Goal: Task Accomplishment & Management: Complete application form

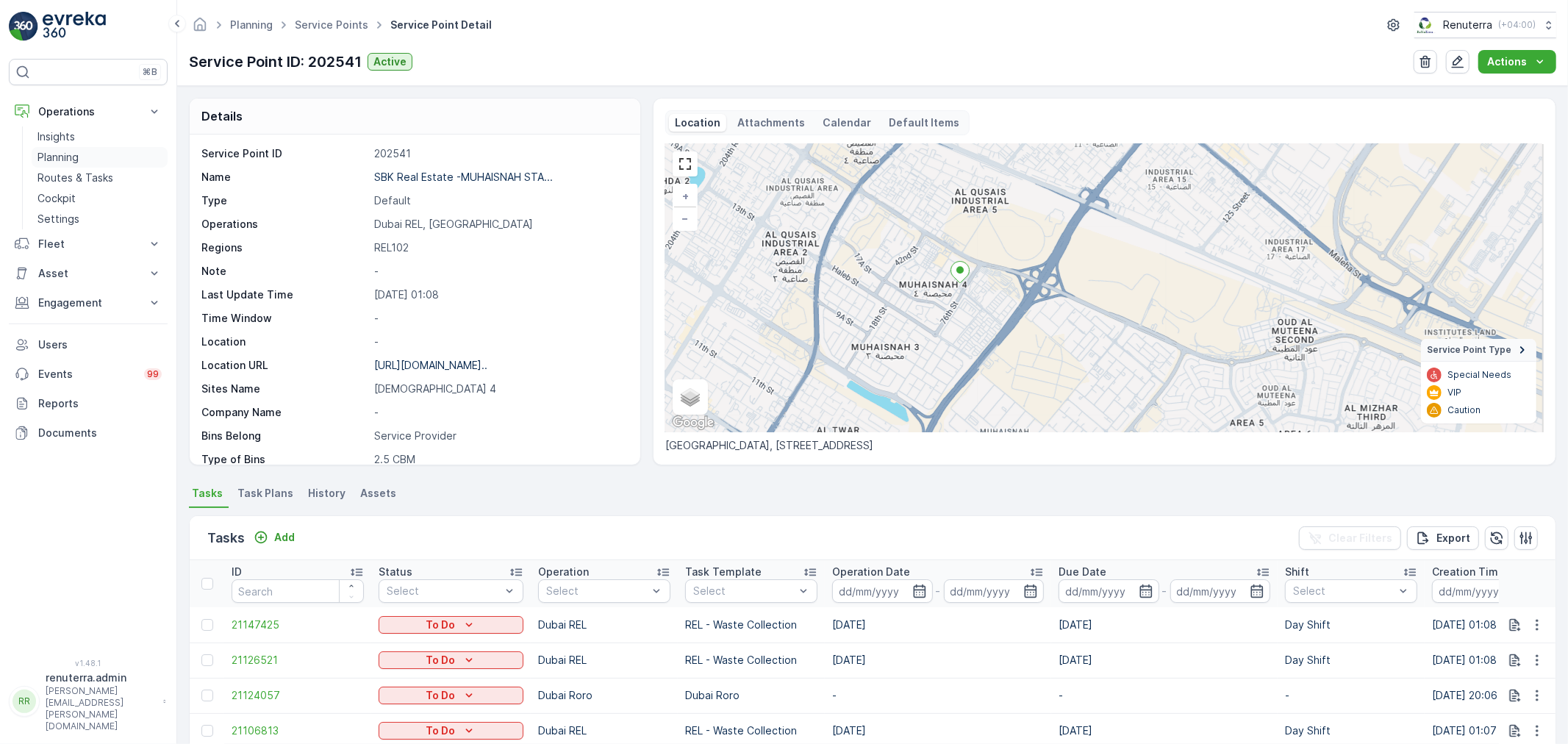
click at [63, 162] on p "Planning" at bounding box center [57, 157] width 41 height 14
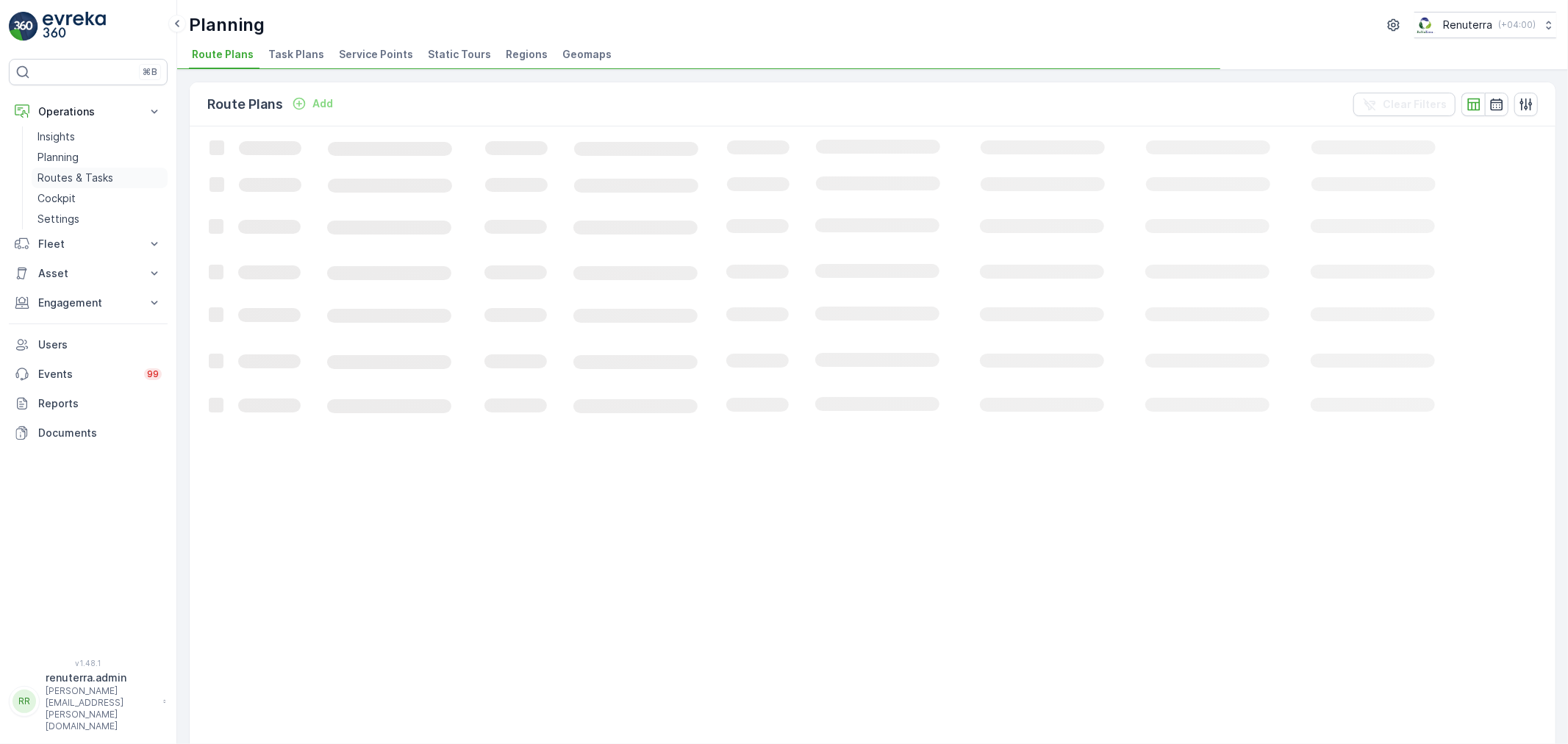
click at [60, 171] on p "Routes & Tasks" at bounding box center [75, 178] width 76 height 14
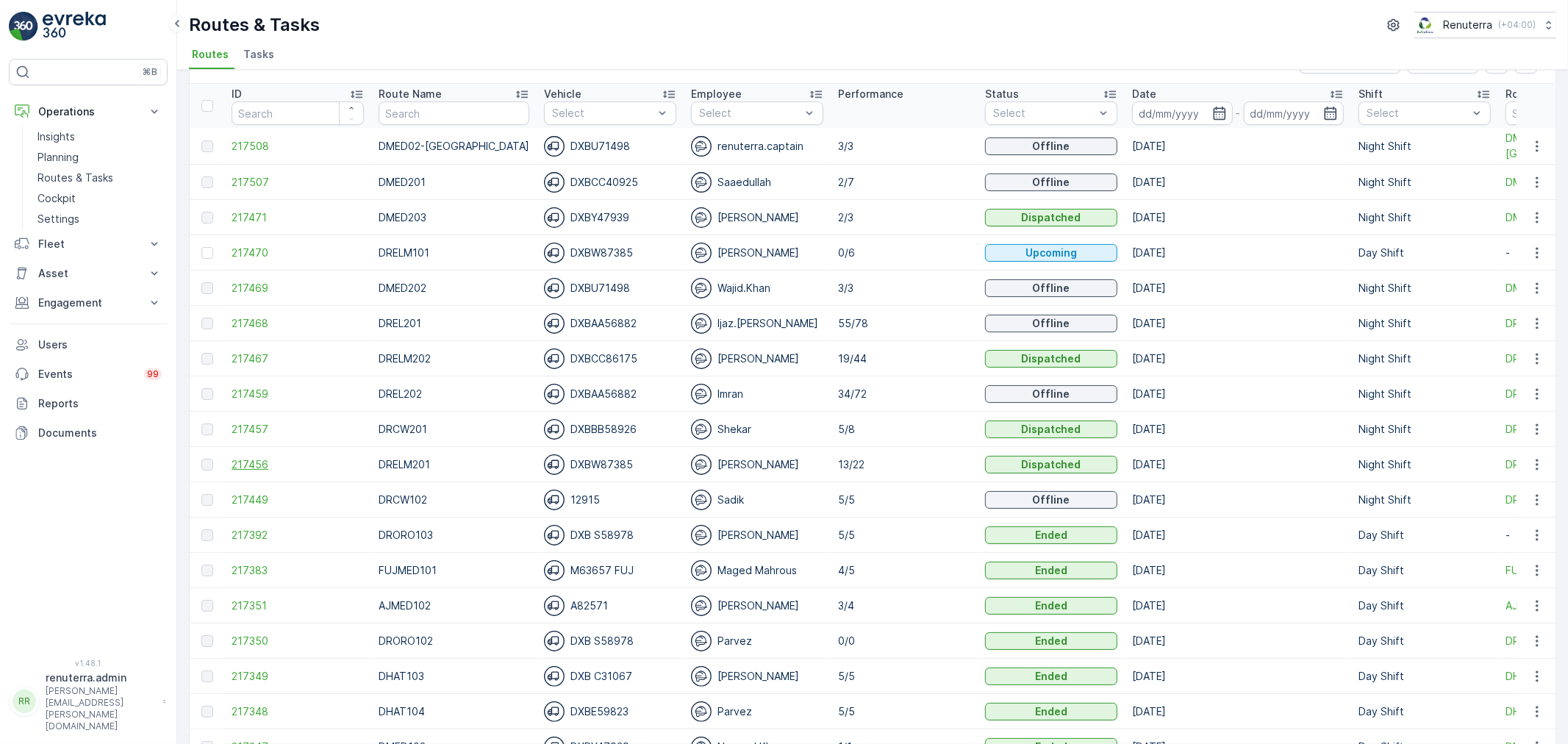
scroll to position [82, 0]
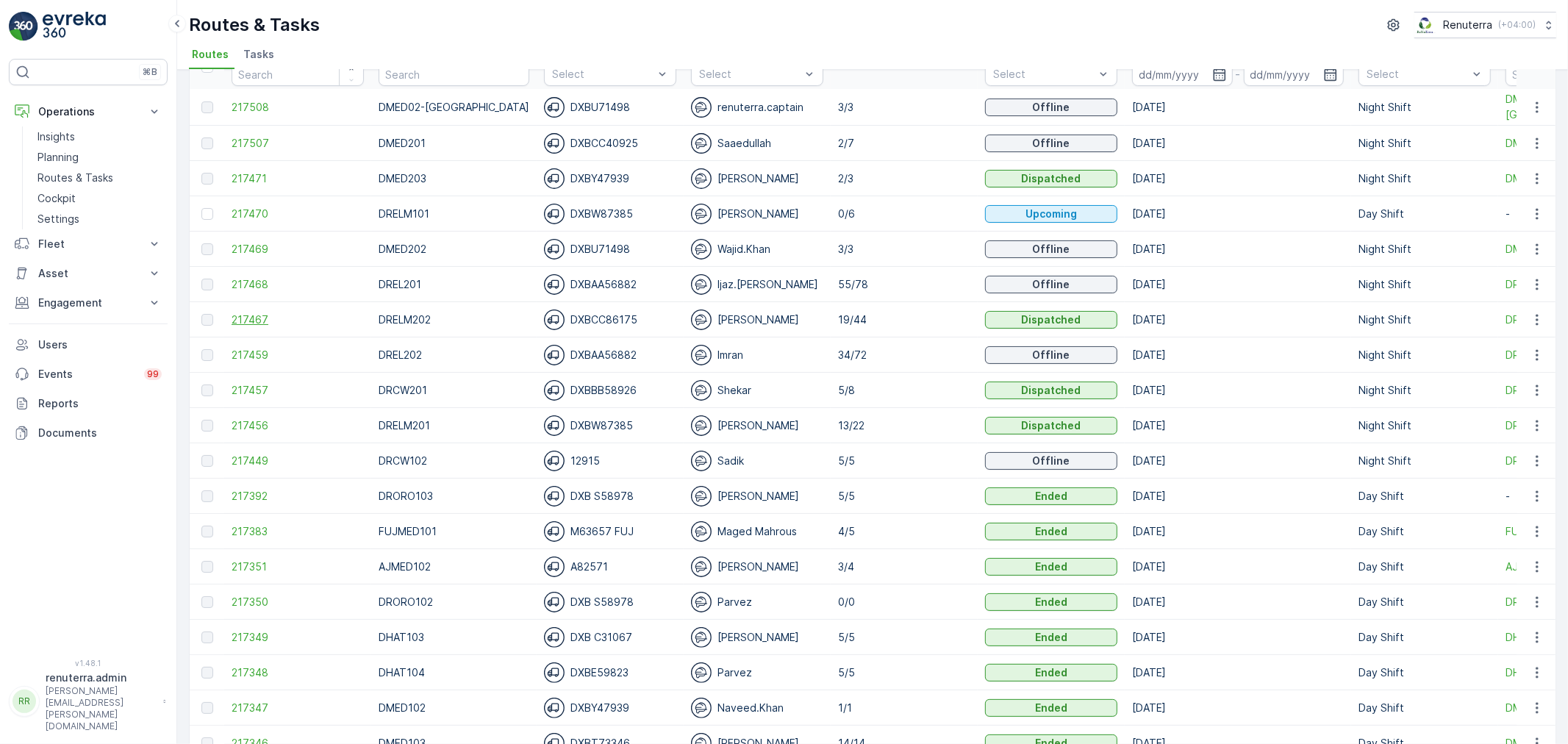
click at [259, 313] on span "217467" at bounding box center [297, 319] width 132 height 14
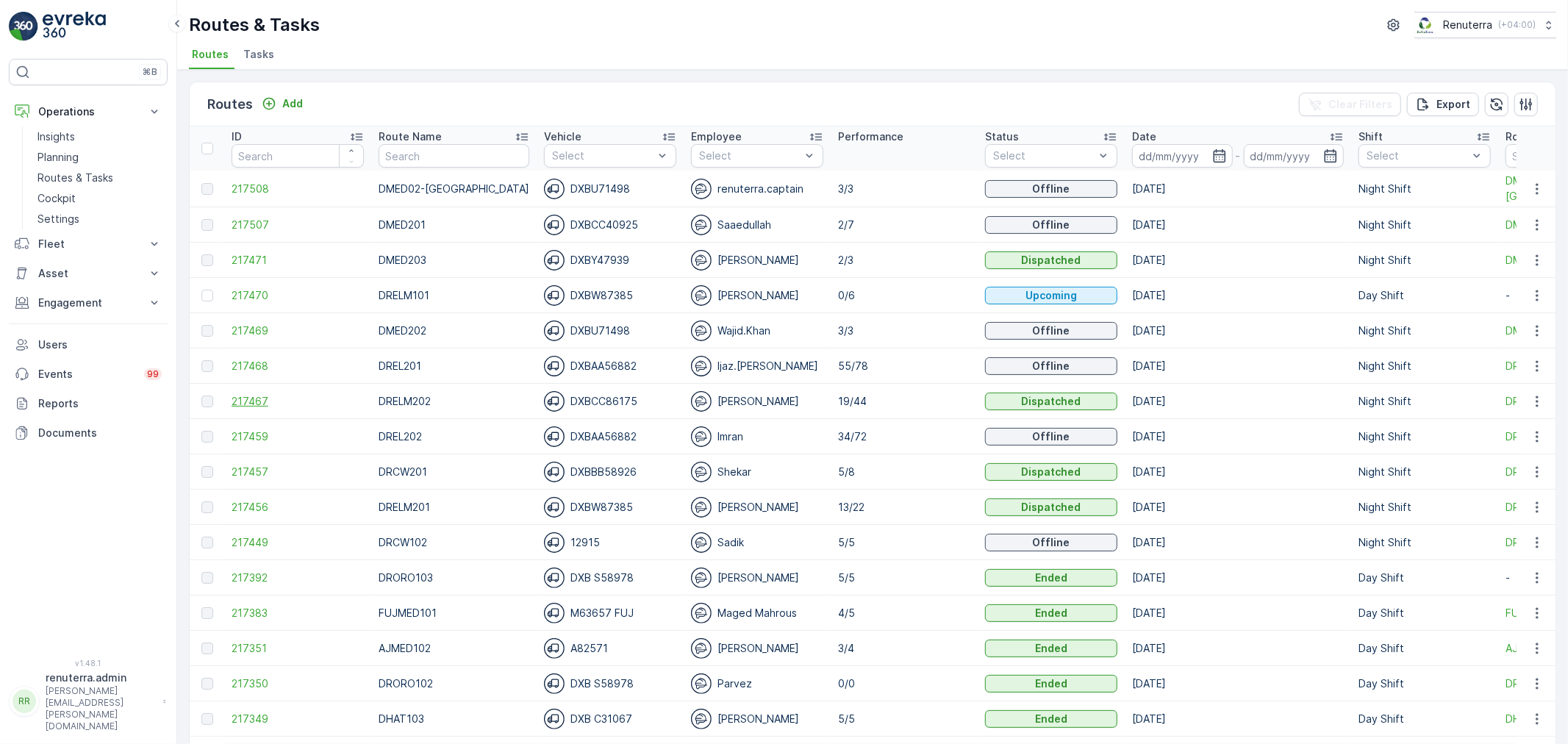
click at [258, 405] on span "217467" at bounding box center [297, 401] width 132 height 14
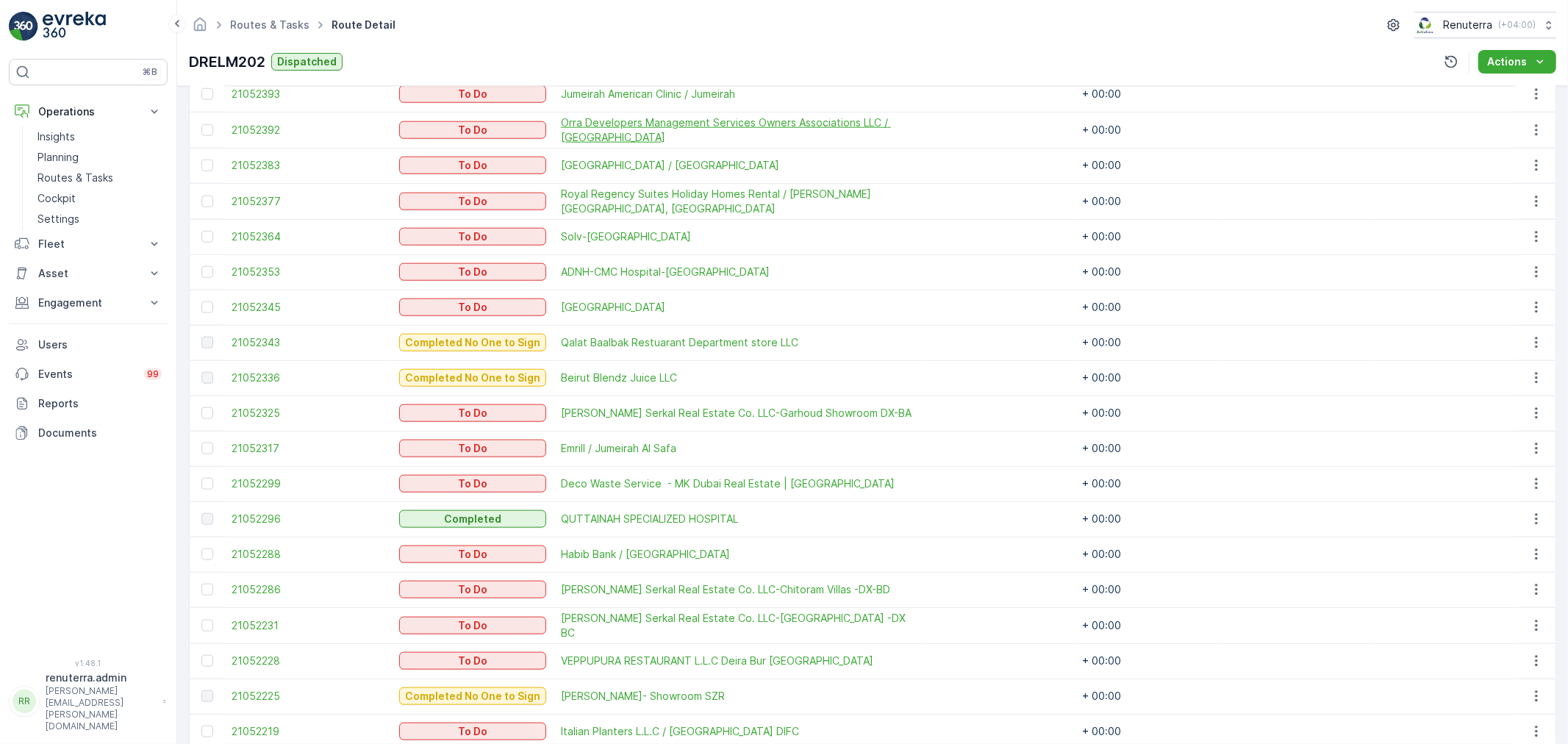
scroll to position [1307, 0]
click at [245, 515] on span "21052296" at bounding box center [308, 516] width 153 height 14
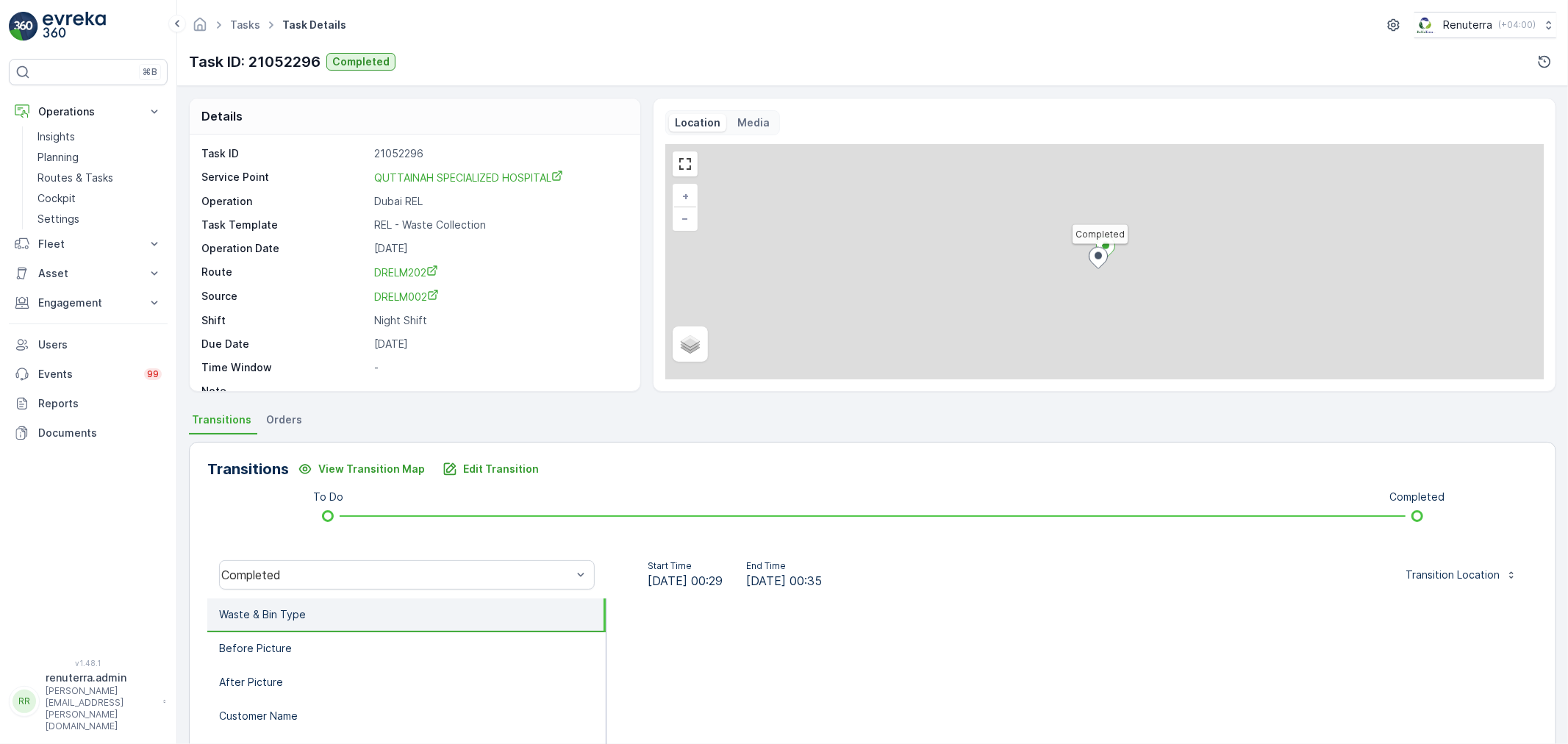
scroll to position [82, 0]
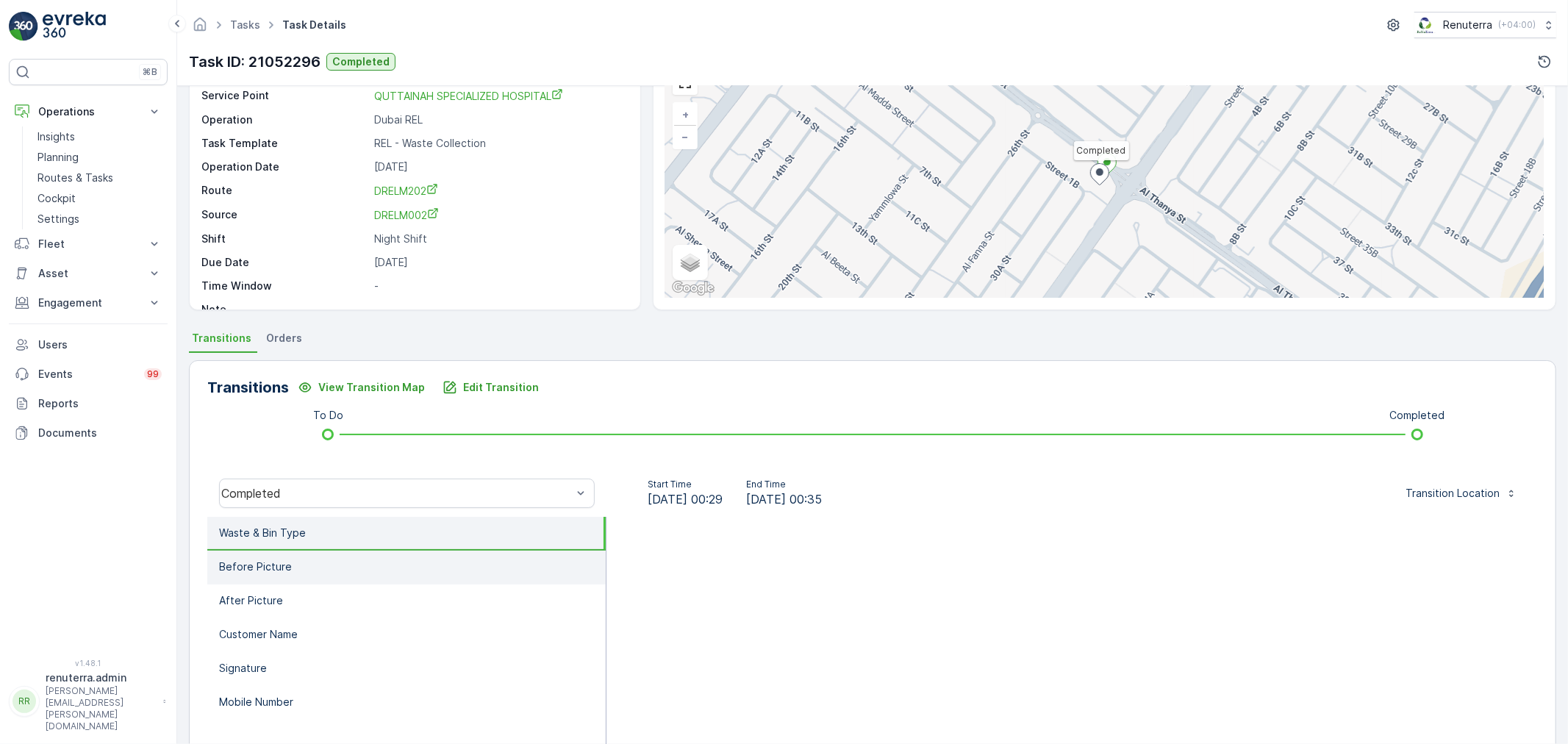
click at [321, 575] on li "Before Picture" at bounding box center [406, 568] width 398 height 34
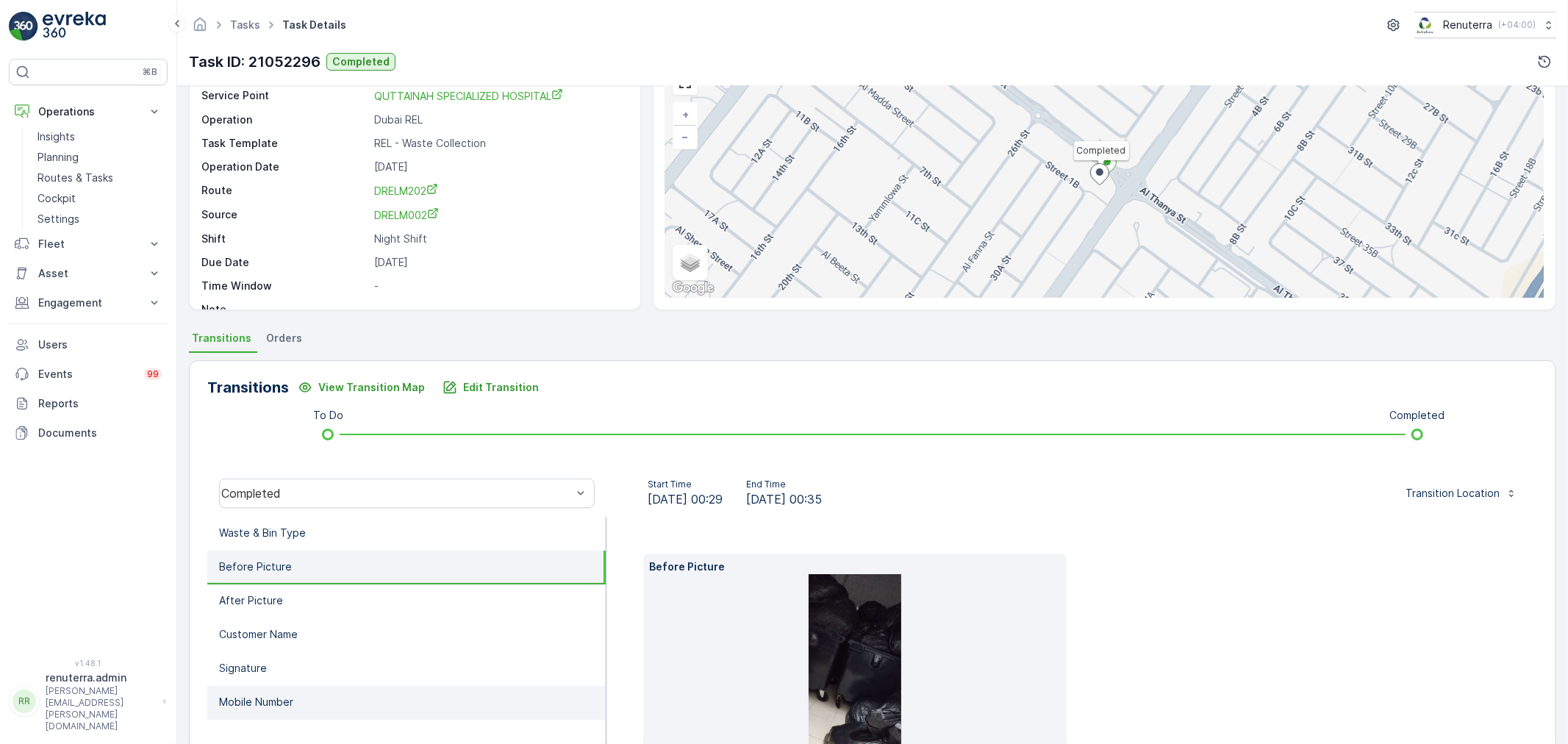
drag, startPoint x: 297, startPoint y: 635, endPoint x: 296, endPoint y: 682, distance: 47.0
click at [297, 639] on p "Customer Name" at bounding box center [258, 634] width 79 height 14
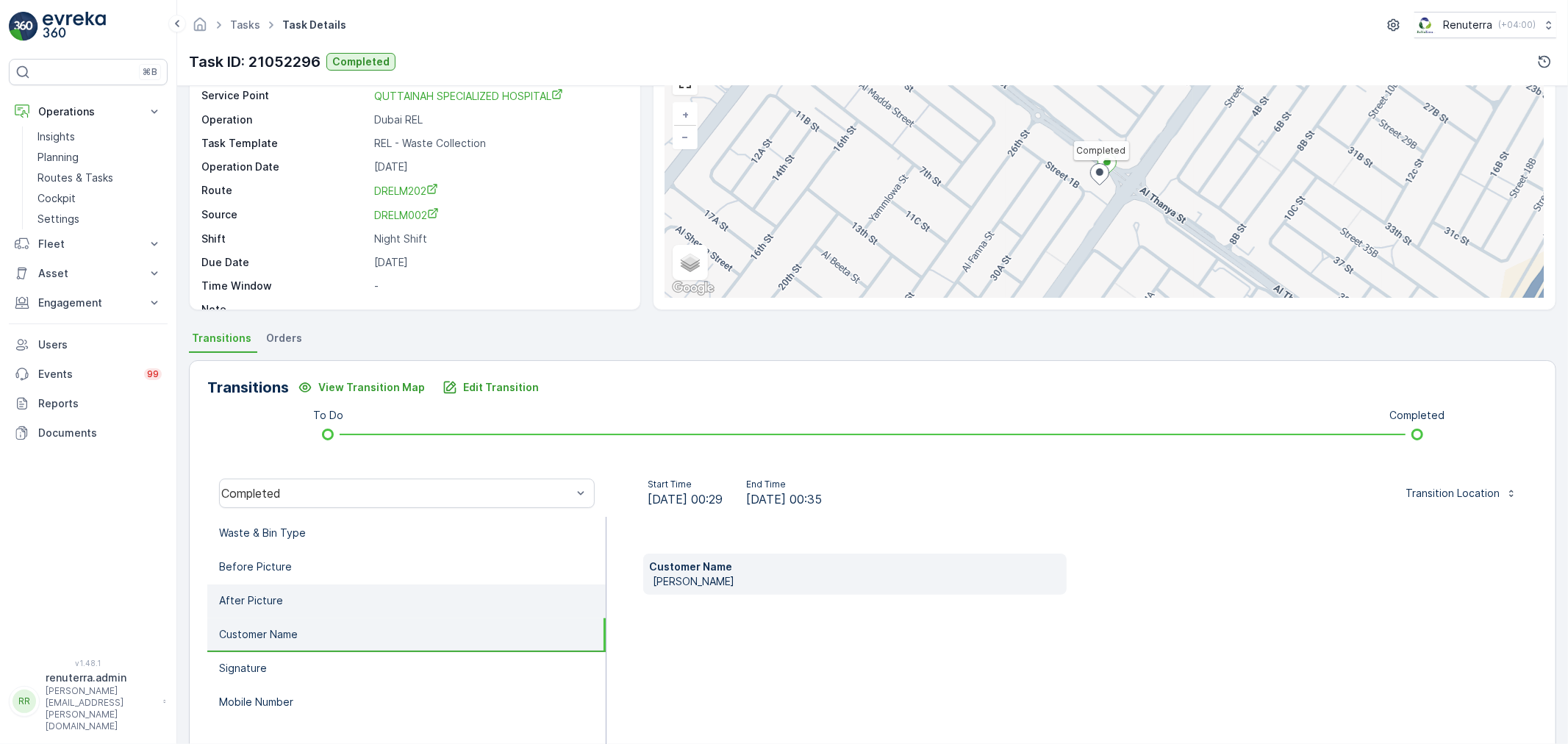
click at [299, 601] on li "After Picture" at bounding box center [406, 601] width 398 height 34
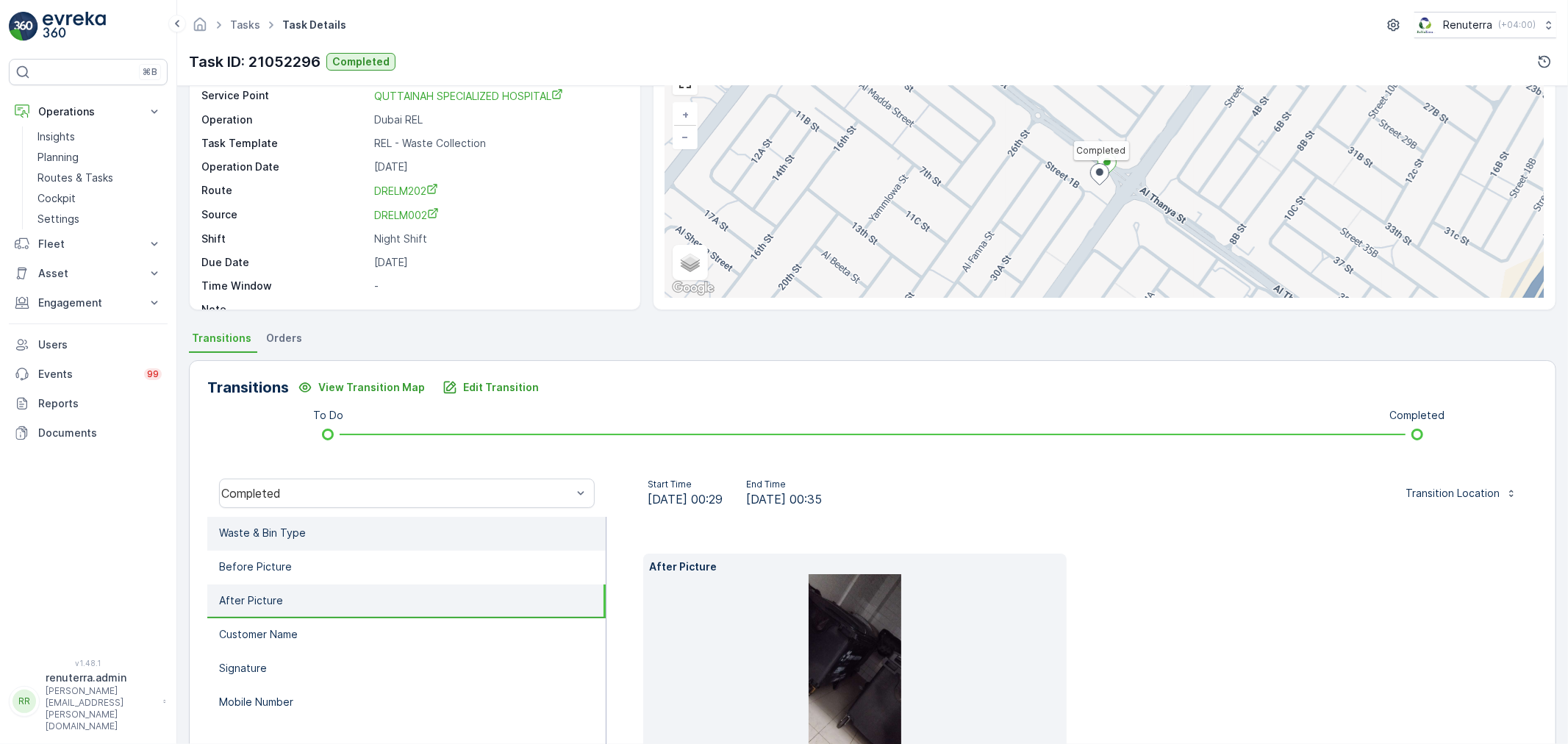
click at [301, 534] on p "Waste & Bin Type" at bounding box center [262, 532] width 86 height 14
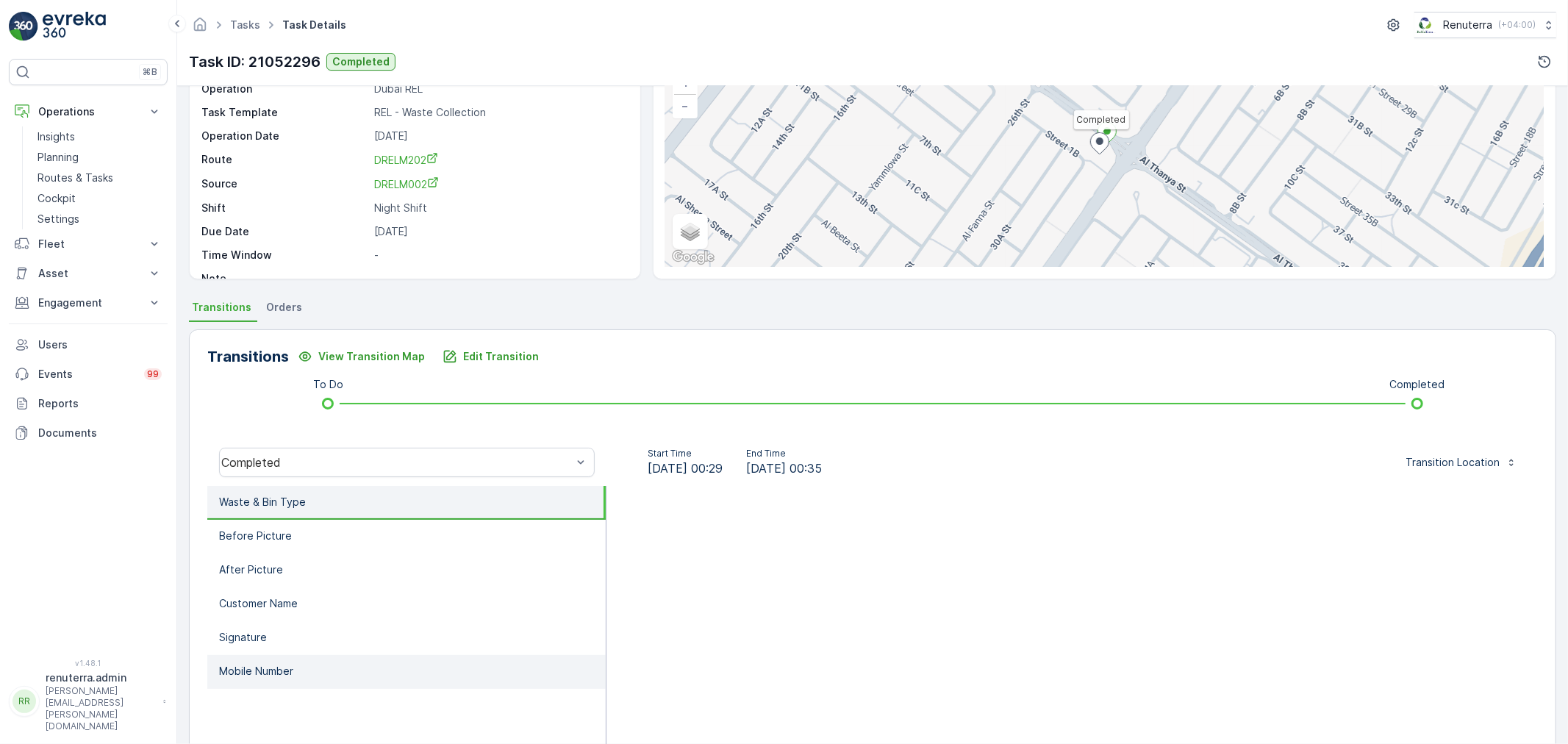
scroll to position [181, 0]
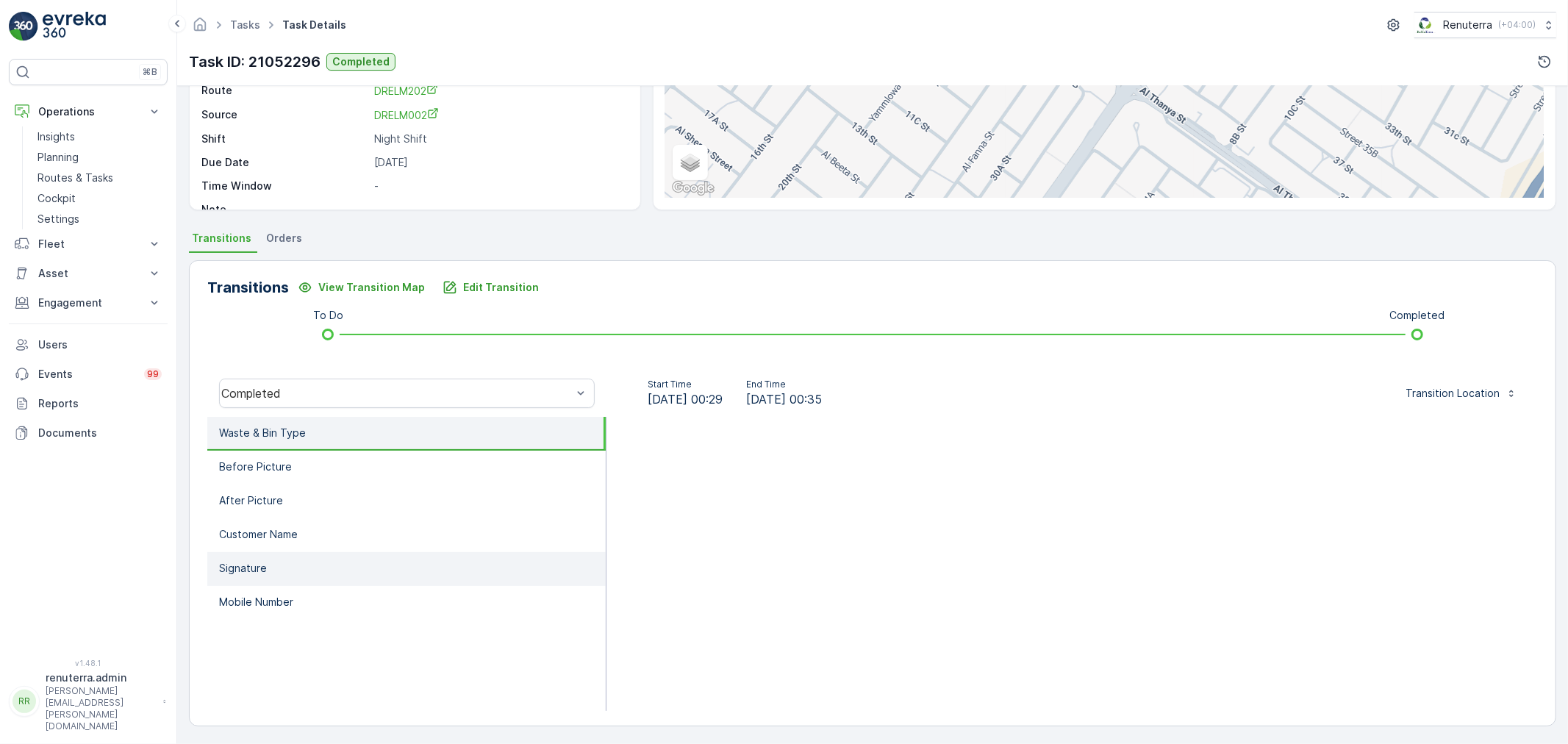
click at [249, 561] on p "Signature" at bounding box center [243, 567] width 48 height 14
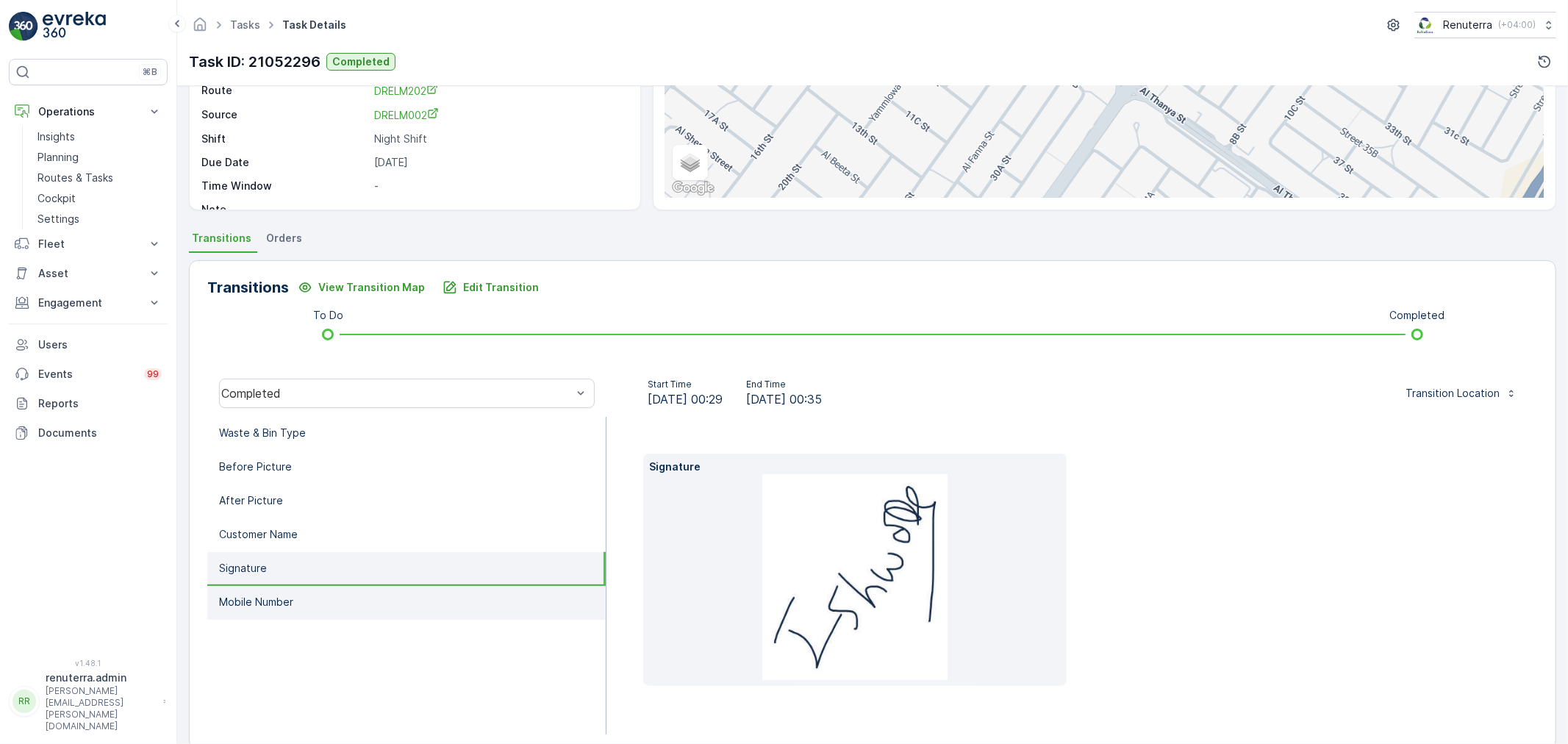
click at [268, 606] on li "Mobile Number" at bounding box center [406, 603] width 398 height 34
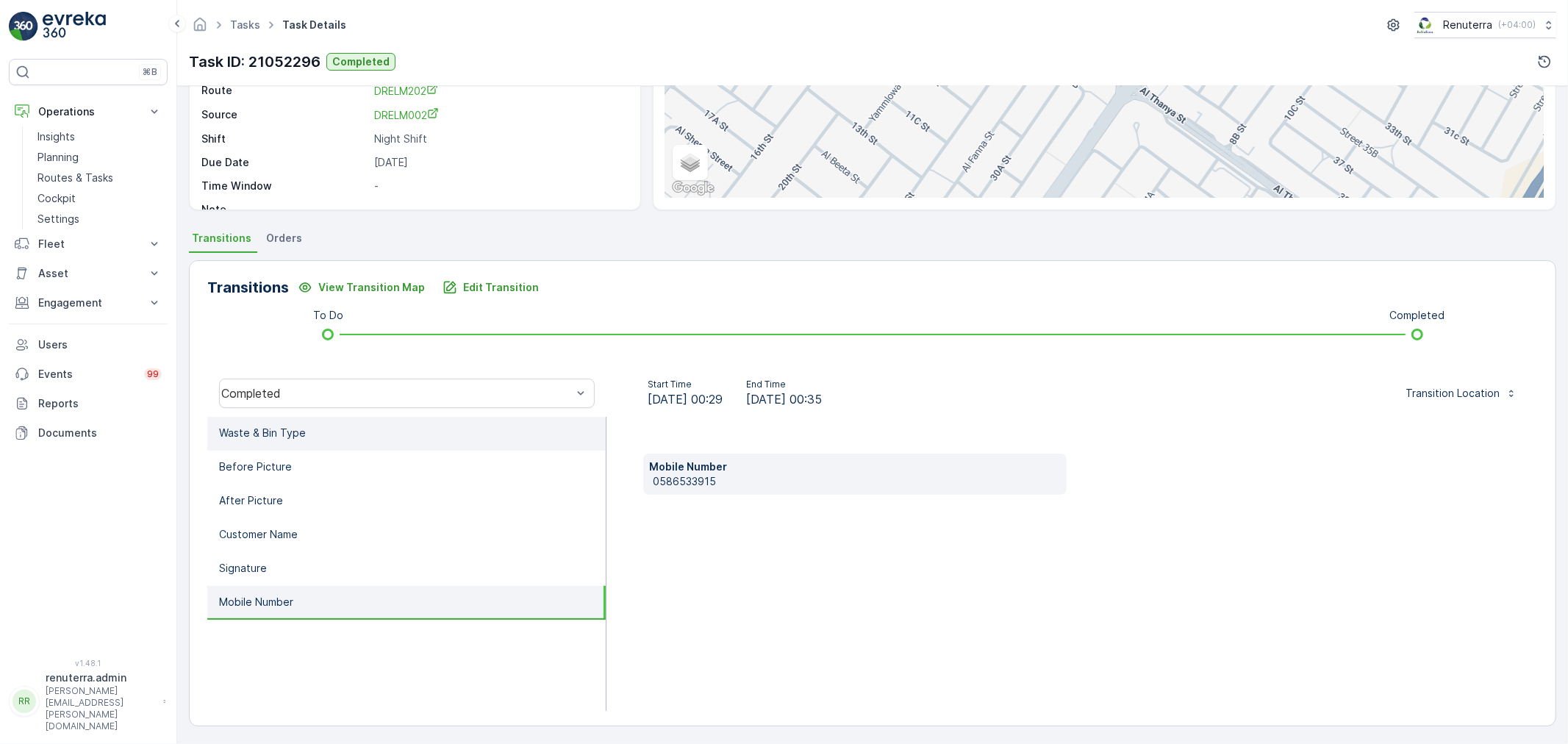
click at [284, 438] on p "Waste & Bin Type" at bounding box center [262, 432] width 86 height 14
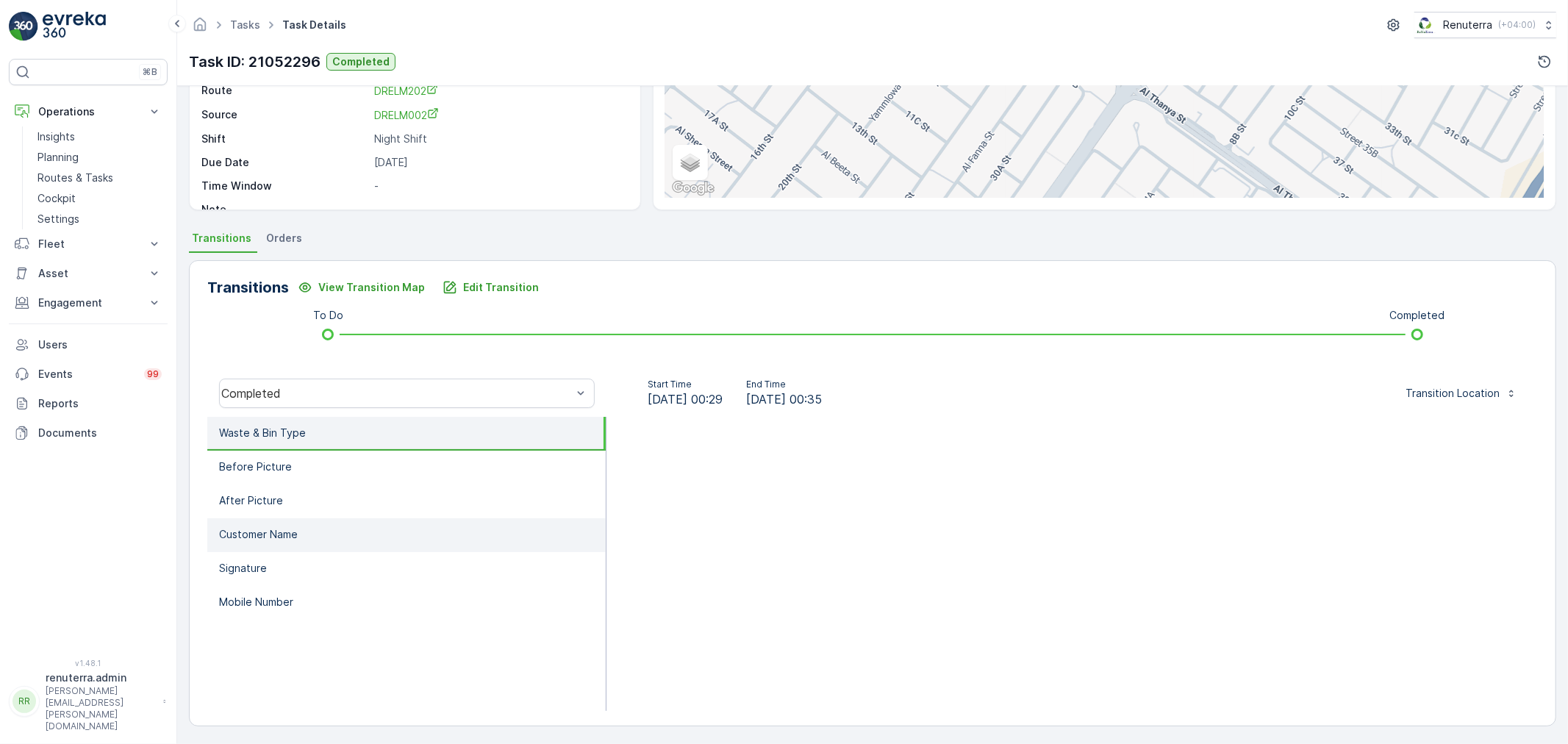
drag, startPoint x: 346, startPoint y: 588, endPoint x: 579, endPoint y: 544, distance: 237.1
click at [354, 586] on li "Mobile Number" at bounding box center [406, 603] width 398 height 34
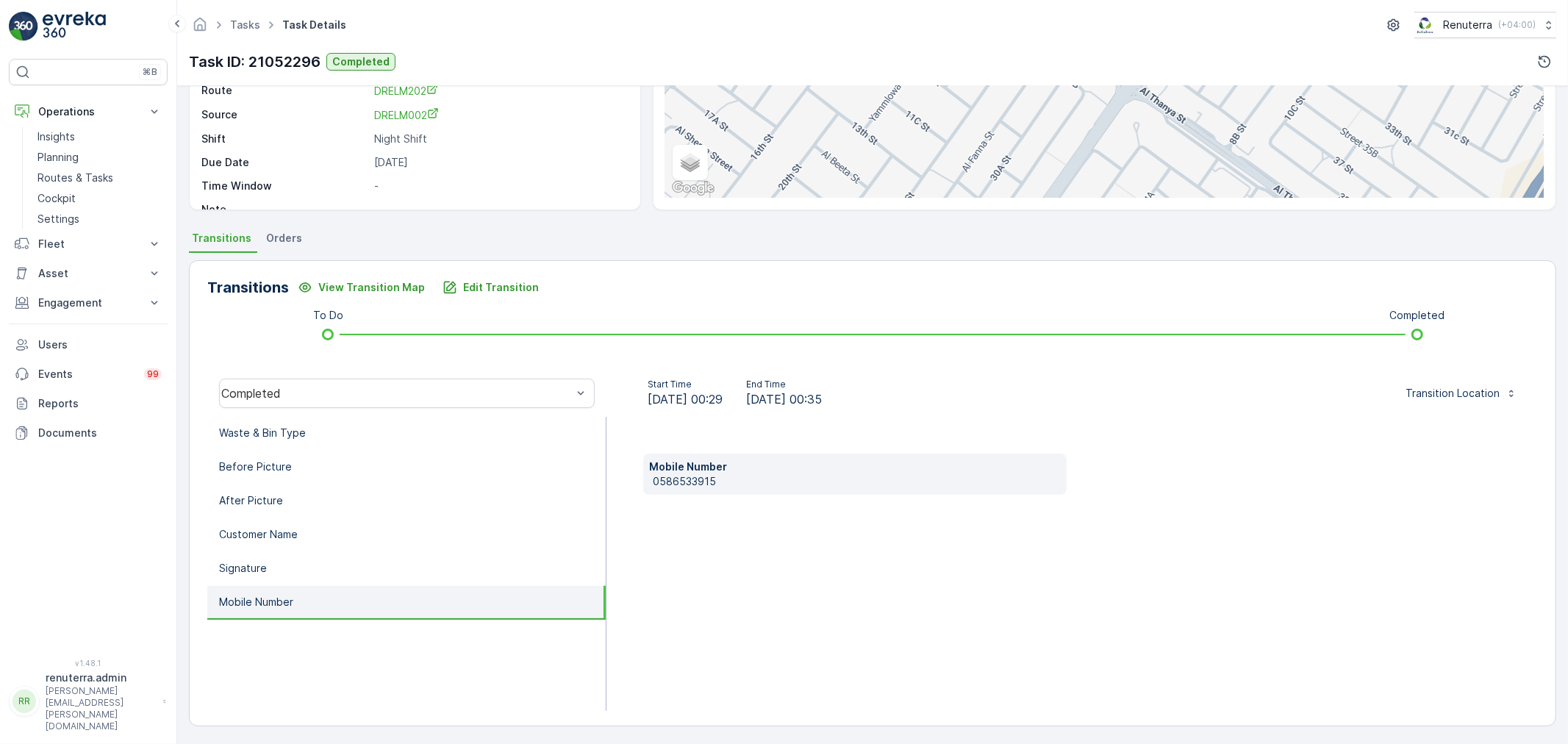
drag, startPoint x: 729, startPoint y: 473, endPoint x: 782, endPoint y: 468, distance: 53.2
click at [782, 468] on p "Mobile Number" at bounding box center [854, 467] width 411 height 14
drag, startPoint x: 757, startPoint y: 473, endPoint x: 625, endPoint y: 487, distance: 132.7
click at [625, 487] on div "Mobile Number 0586533915" at bounding box center [1072, 563] width 931 height 294
copy p "0586533915"
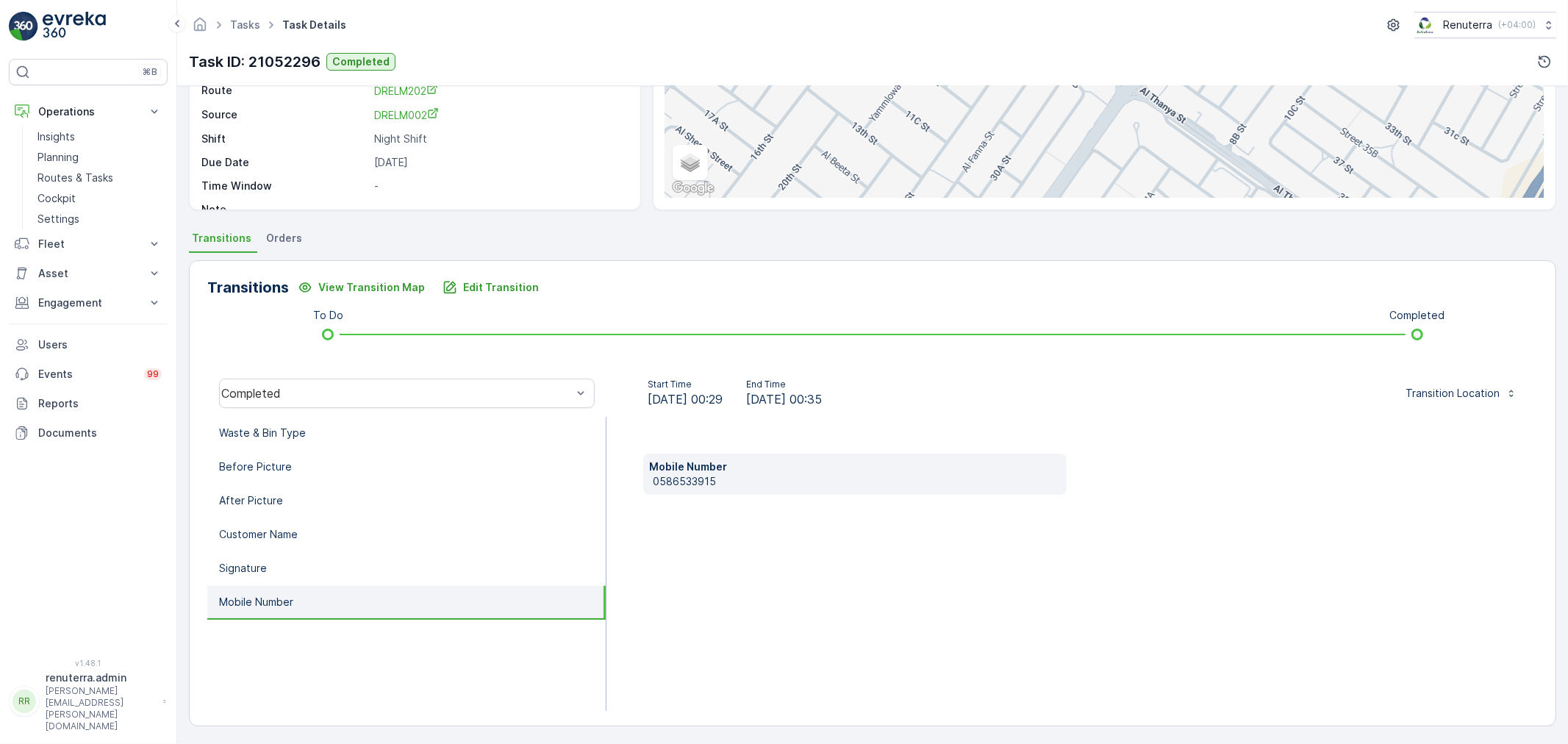
click at [465, 265] on div "Transitions View Transition Map Edit Transition To Do Completed Completed Start…" at bounding box center [872, 493] width 1367 height 467
click at [463, 280] on p "Edit Transition" at bounding box center [501, 287] width 76 height 14
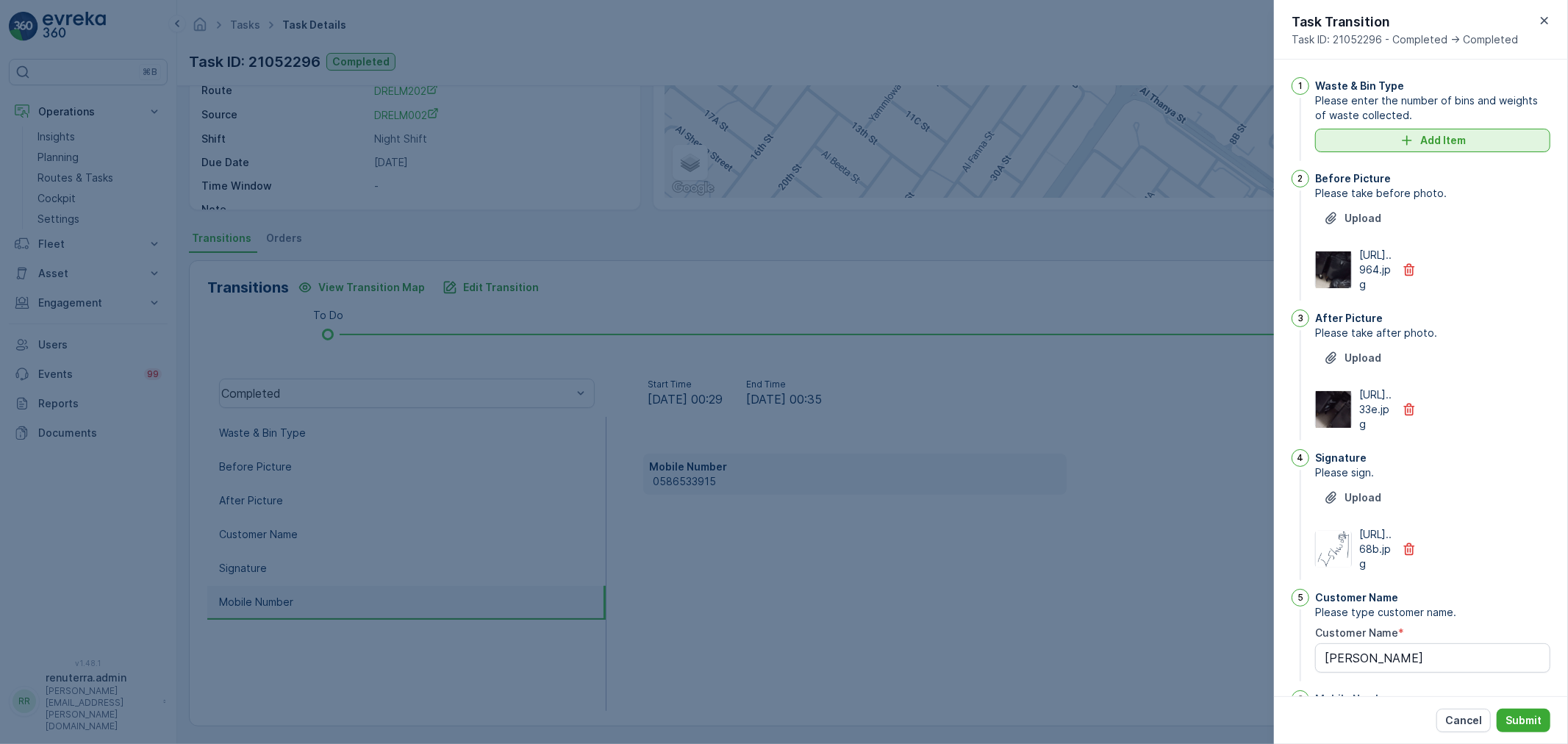
click at [1395, 129] on button "Add Item" at bounding box center [1433, 140] width 236 height 24
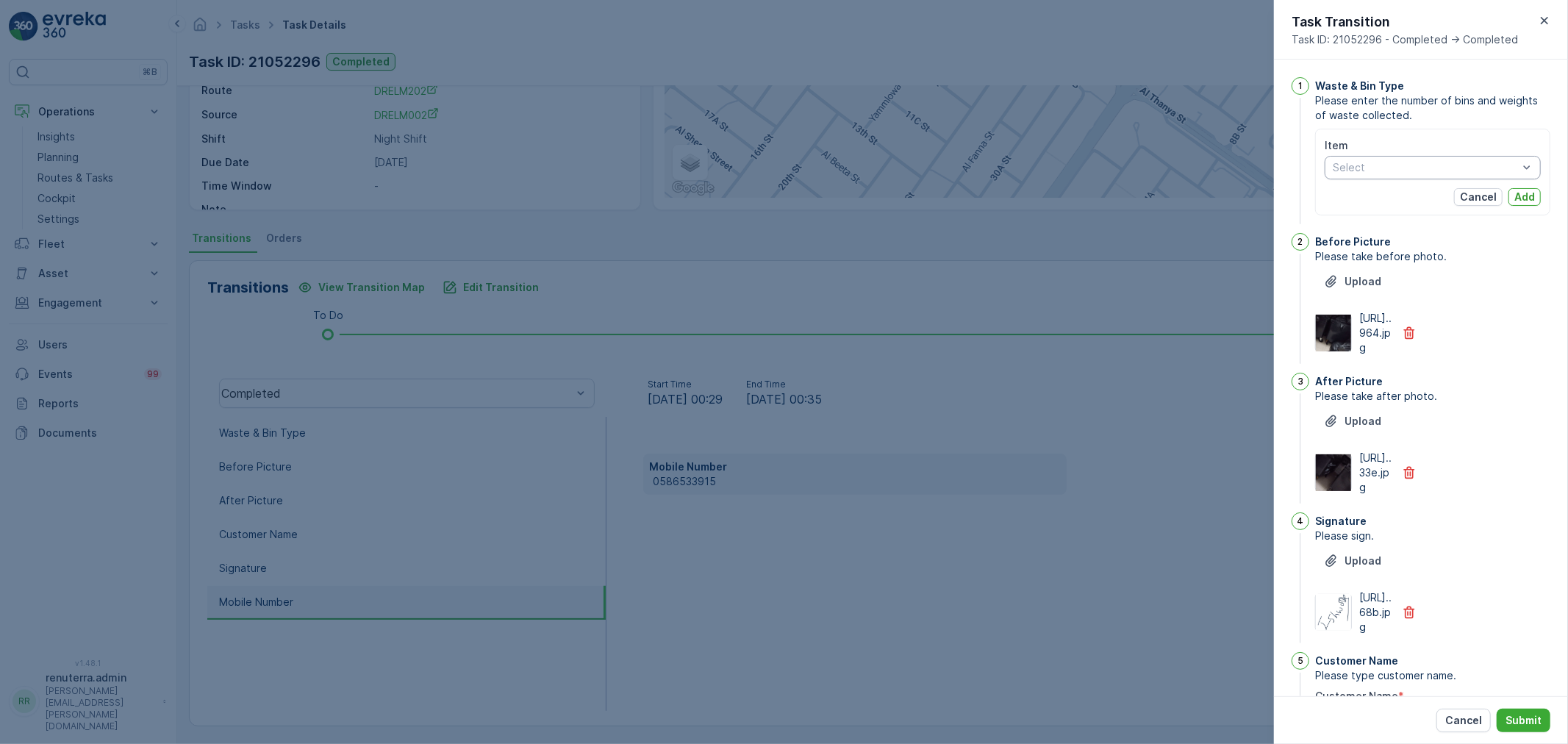
click at [1385, 158] on div "Select" at bounding box center [1432, 167] width 216 height 24
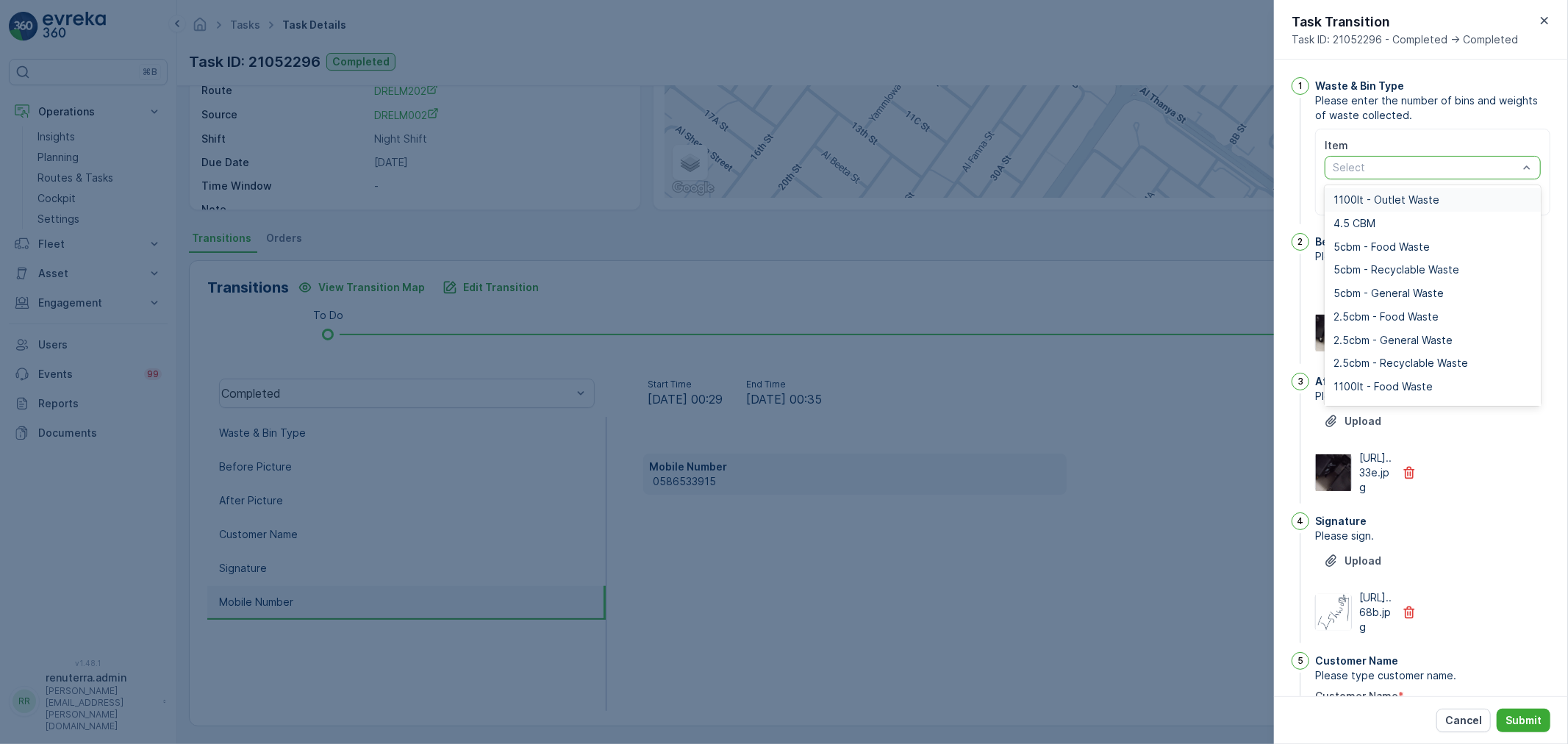
drag, startPoint x: 1461, startPoint y: 172, endPoint x: 1435, endPoint y: 172, distance: 26.0
click at [1453, 171] on div at bounding box center [1425, 167] width 188 height 11
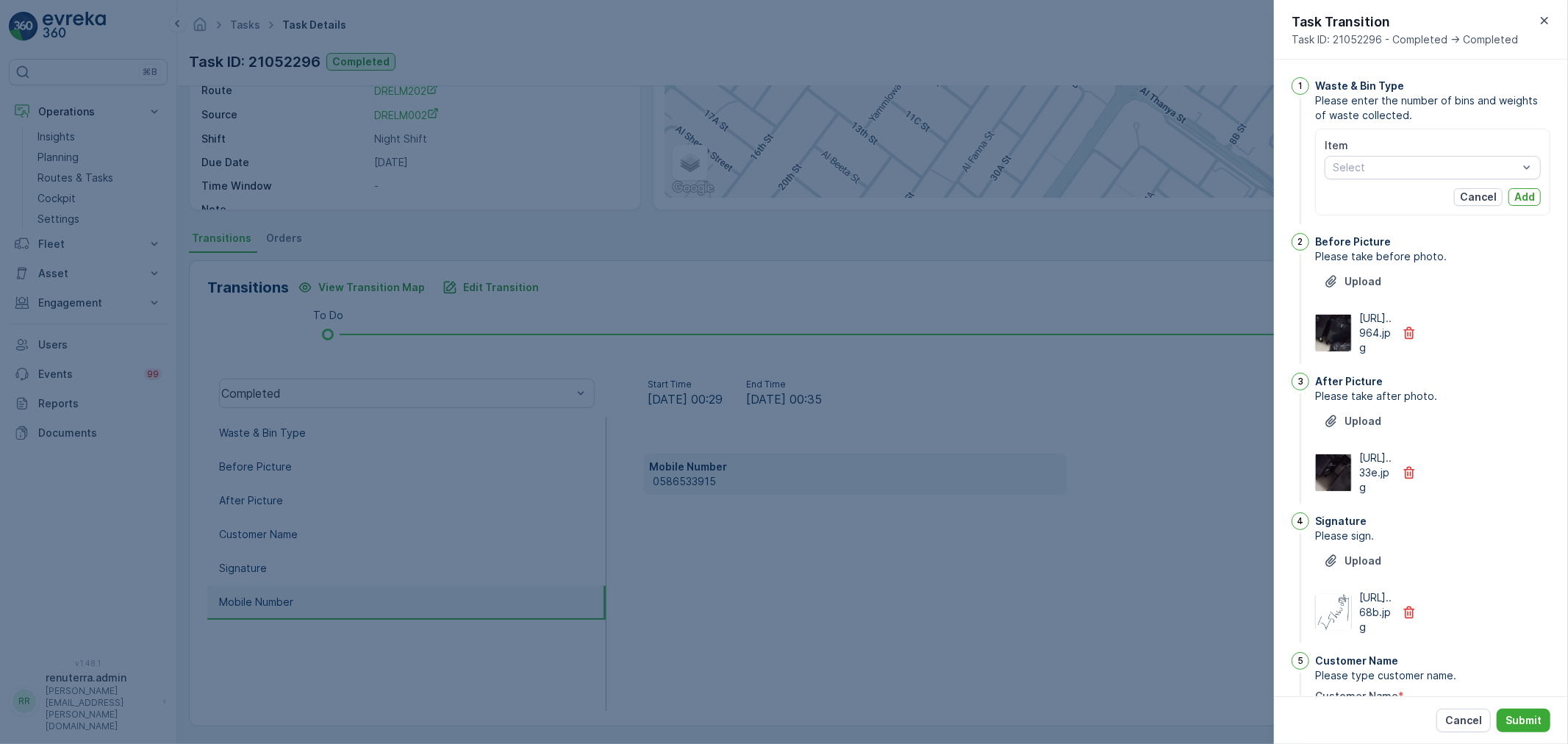
click at [1537, 29] on div "Task Transition Task ID: 21052296 - Completed -> Completed" at bounding box center [1421, 29] width 294 height 60
click at [1542, 26] on icon "button" at bounding box center [1544, 20] width 14 height 14
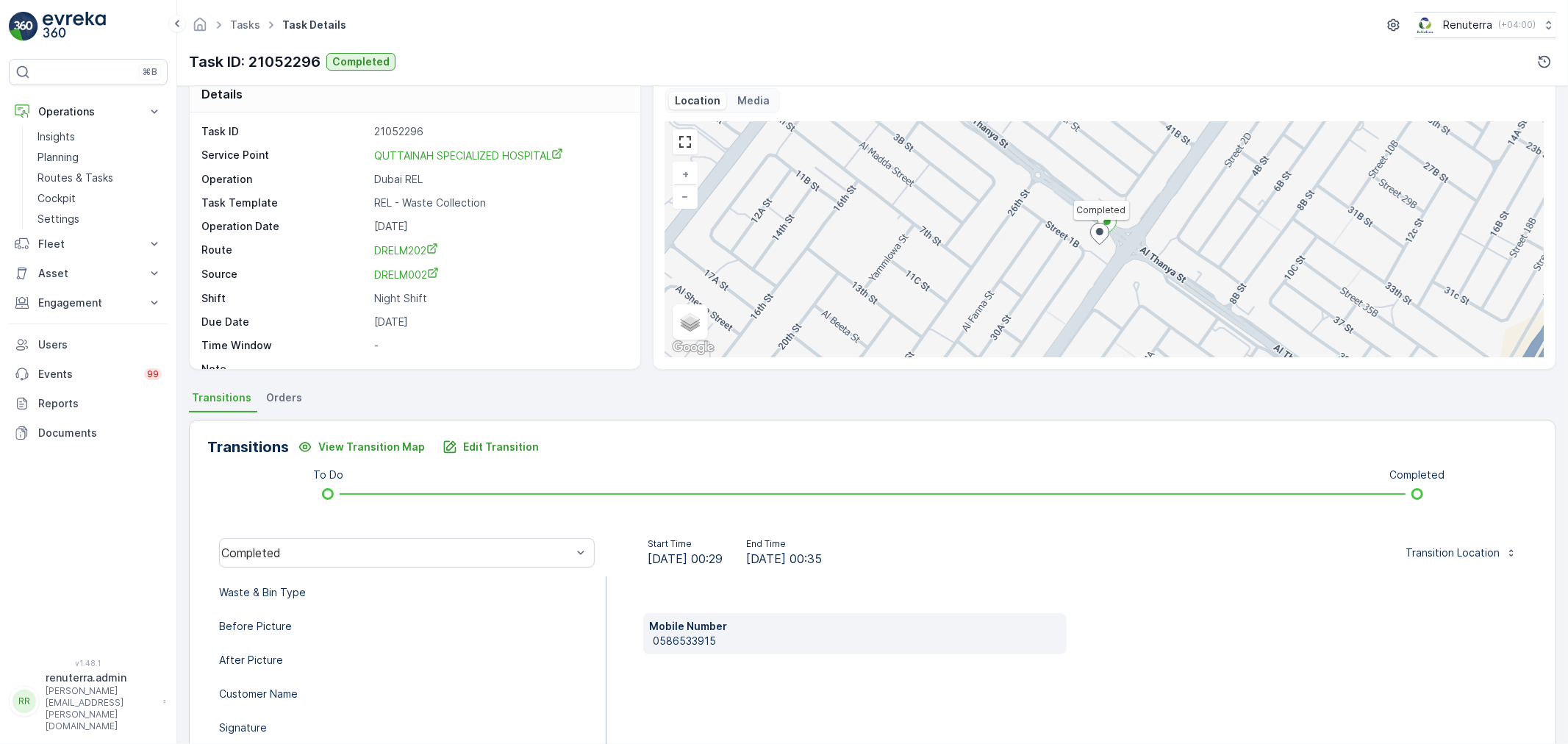
scroll to position [0, 0]
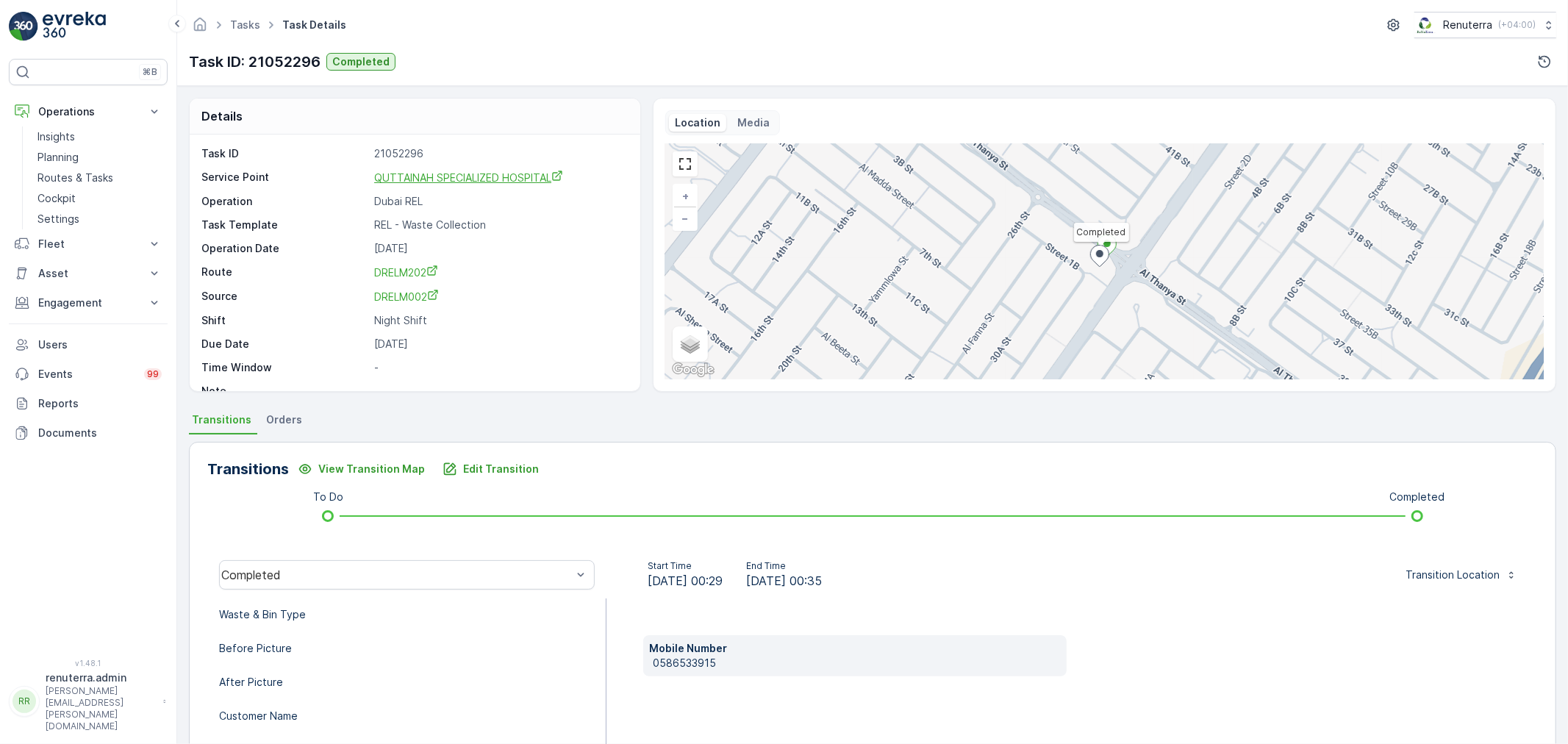
click at [438, 177] on span "QUTTAINAH SPECIALIZED HOSPITAL" at bounding box center [468, 177] width 189 height 12
click at [499, 467] on p "Edit Transition" at bounding box center [501, 468] width 76 height 14
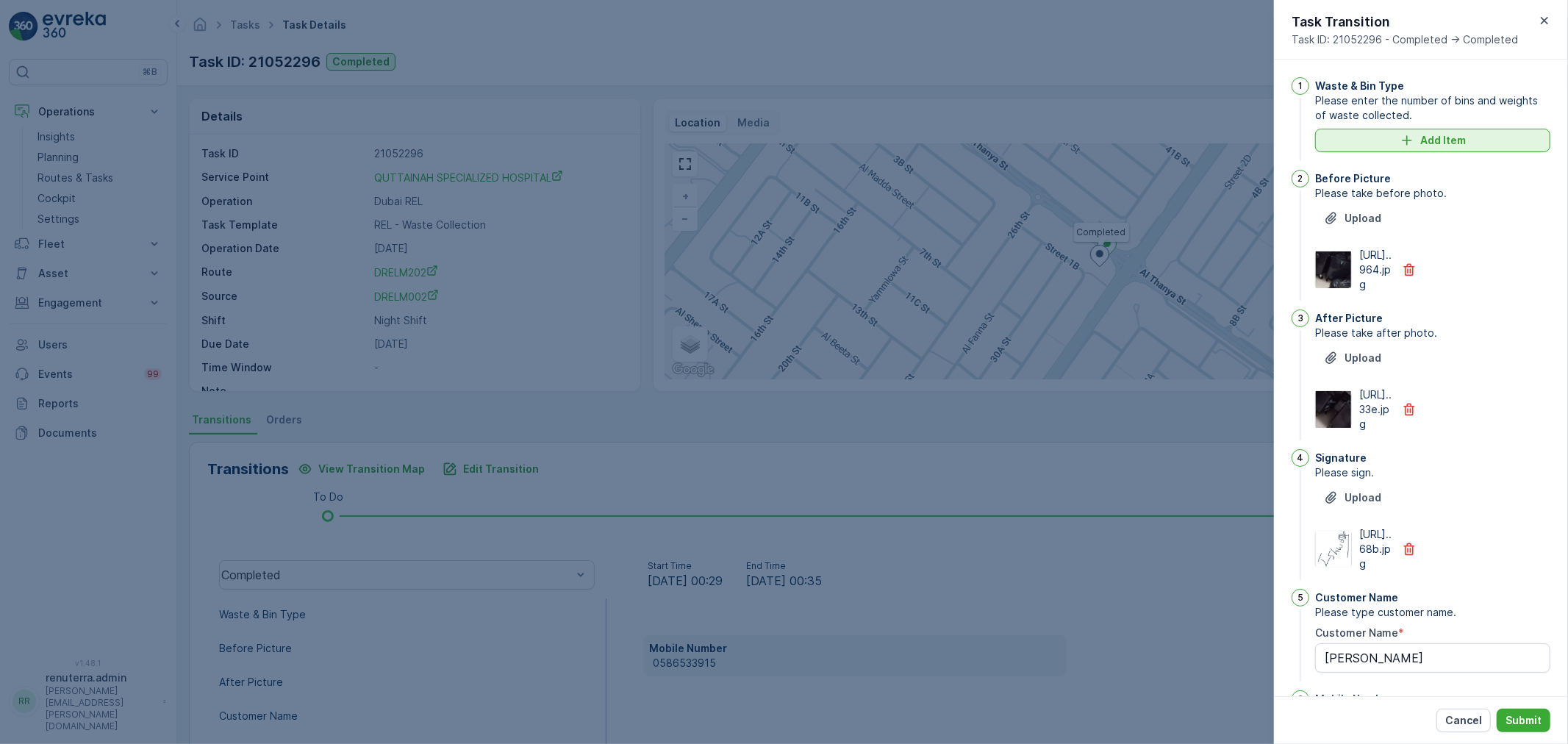
click at [1371, 148] on div "Add Item" at bounding box center [1433, 140] width 218 height 14
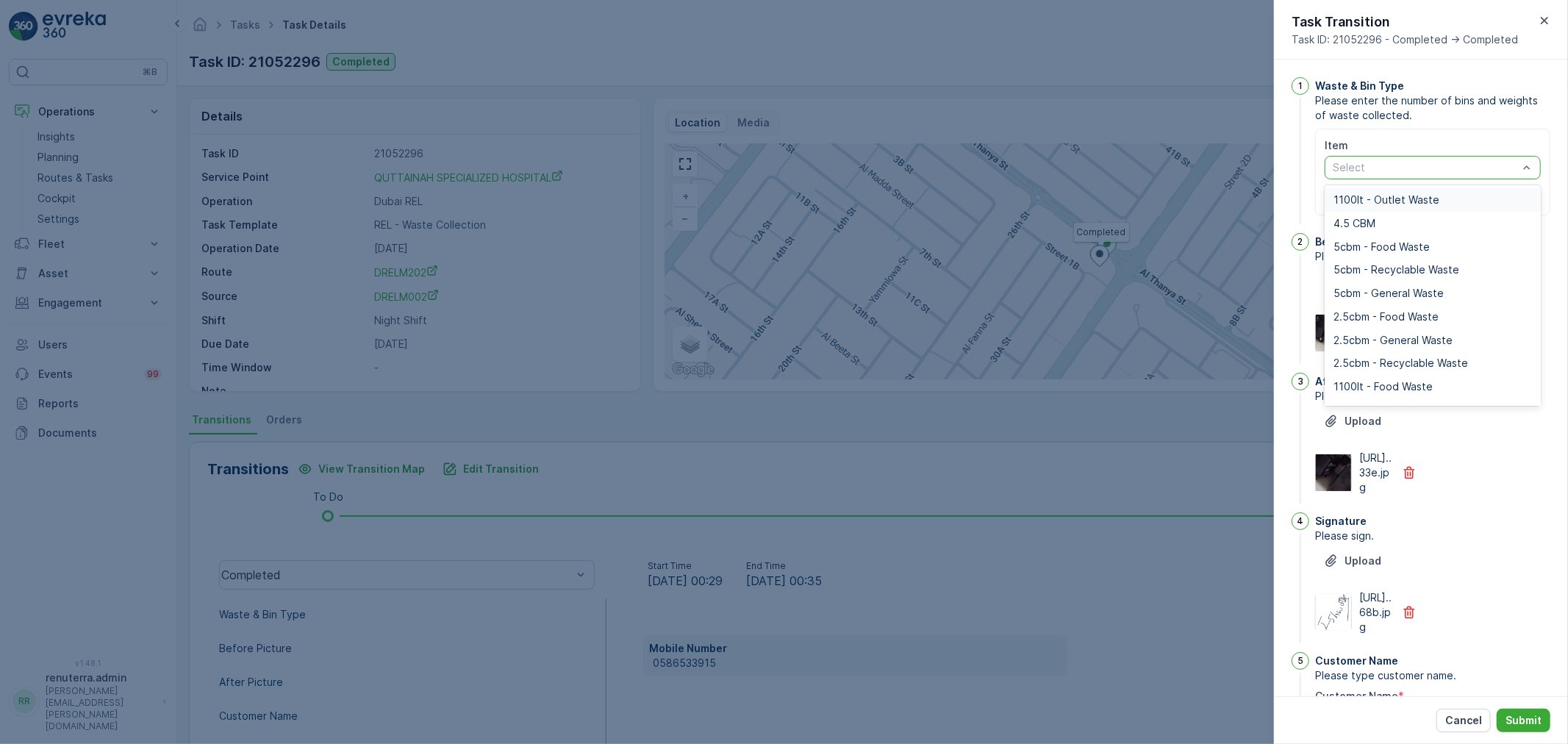
click at [1380, 166] on div at bounding box center [1425, 167] width 188 height 11
click at [1386, 328] on span "1100lt - General Waste" at bounding box center [1390, 329] width 113 height 11
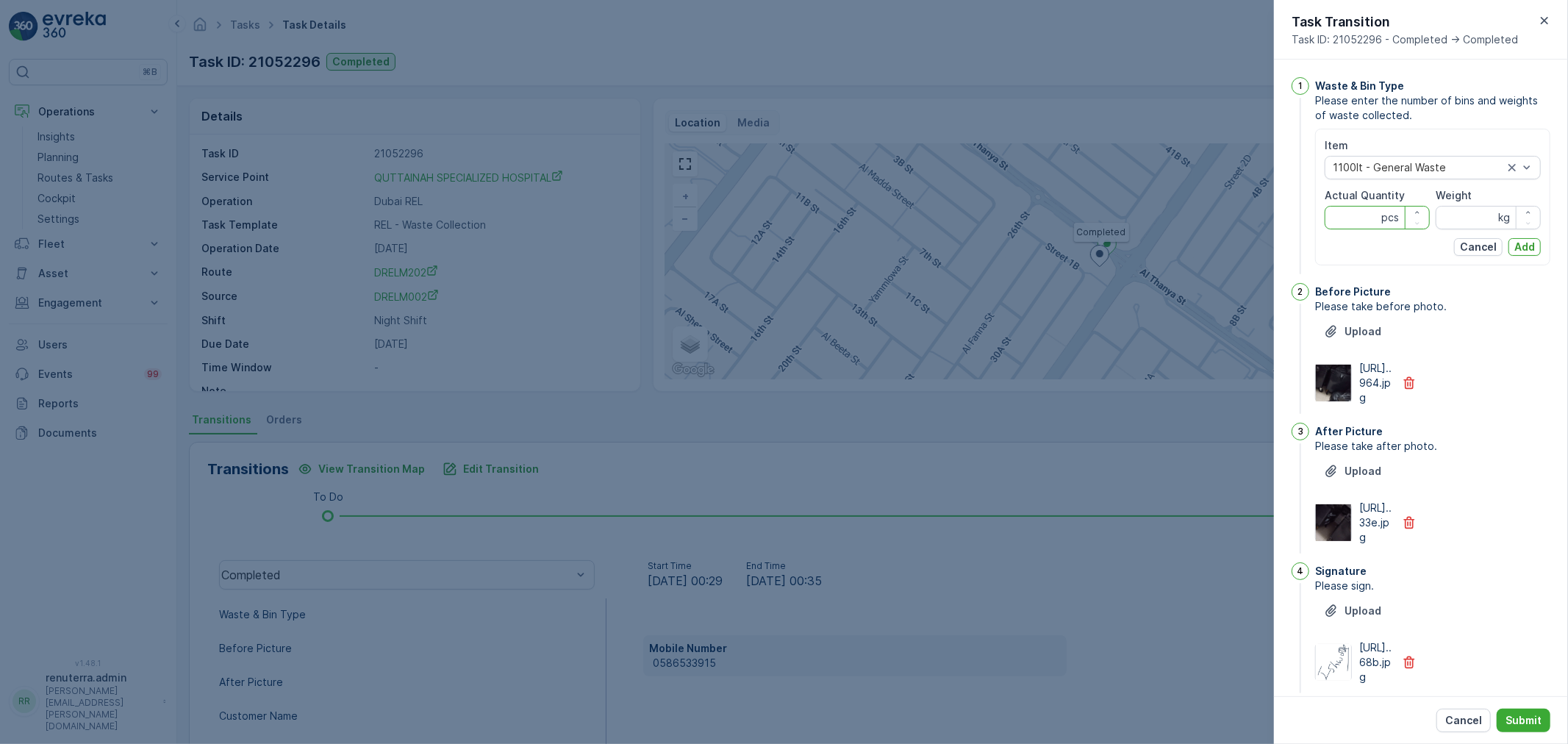
click at [1349, 219] on Quantity "Actual Quantity" at bounding box center [1377, 218] width 105 height 24
type Quantity "3"
click at [1438, 232] on div "Item 1100lt - General Waste Actual Quantity 3 pcs Weight kg Cancel Add" at bounding box center [1432, 197] width 216 height 118
click at [1483, 224] on input "Weight" at bounding box center [1488, 218] width 105 height 24
type input "0"
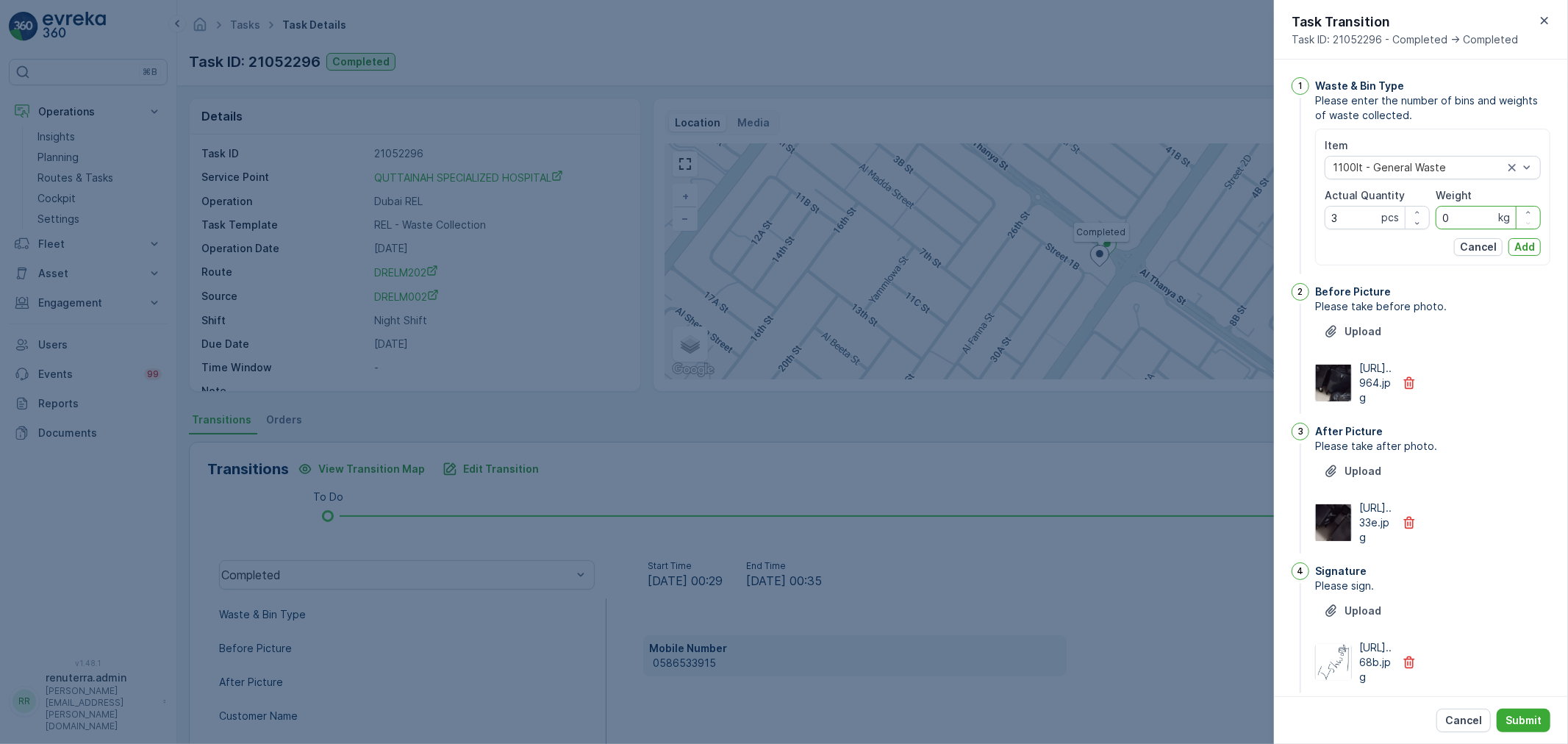
drag, startPoint x: 1526, startPoint y: 245, endPoint x: 1488, endPoint y: 258, distance: 40.2
click at [1520, 249] on p "Add" at bounding box center [1525, 246] width 21 height 14
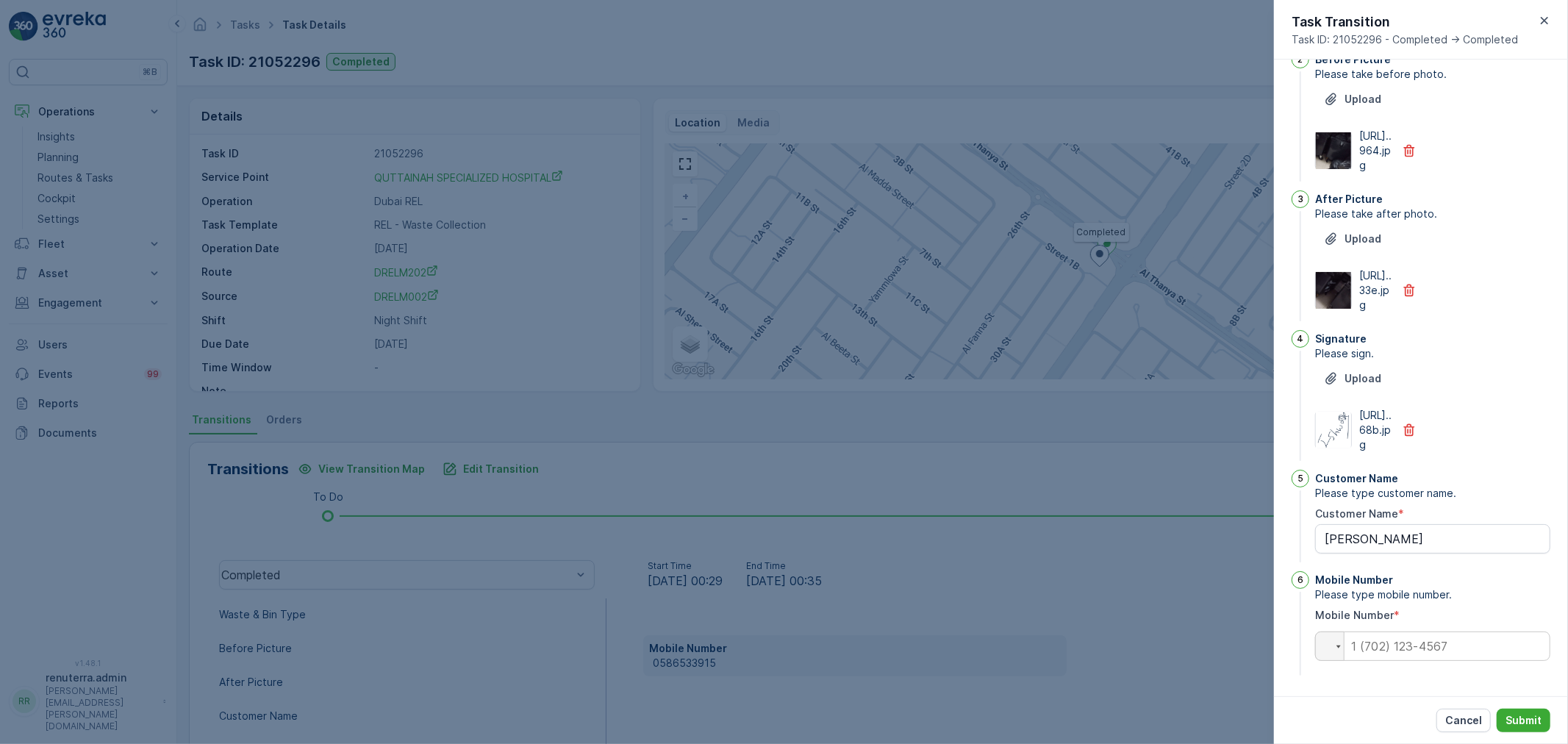
scroll to position [287, 0]
click at [1470, 643] on input "tel" at bounding box center [1433, 646] width 236 height 29
paste input "0586533915"
type input "0586533915"
click at [1507, 716] on p "Submit" at bounding box center [1524, 720] width 36 height 14
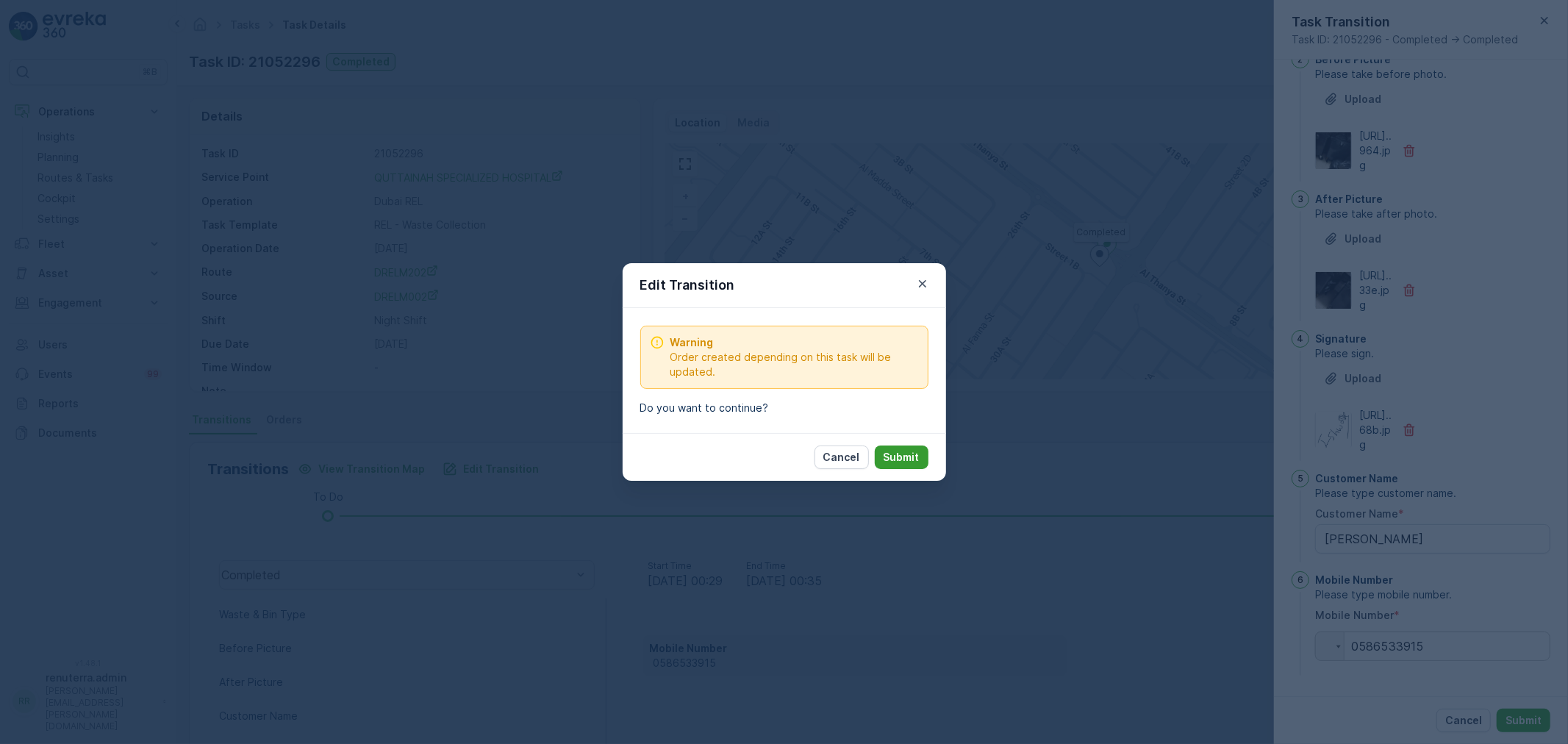
click at [895, 446] on button "Submit" at bounding box center [902, 457] width 53 height 24
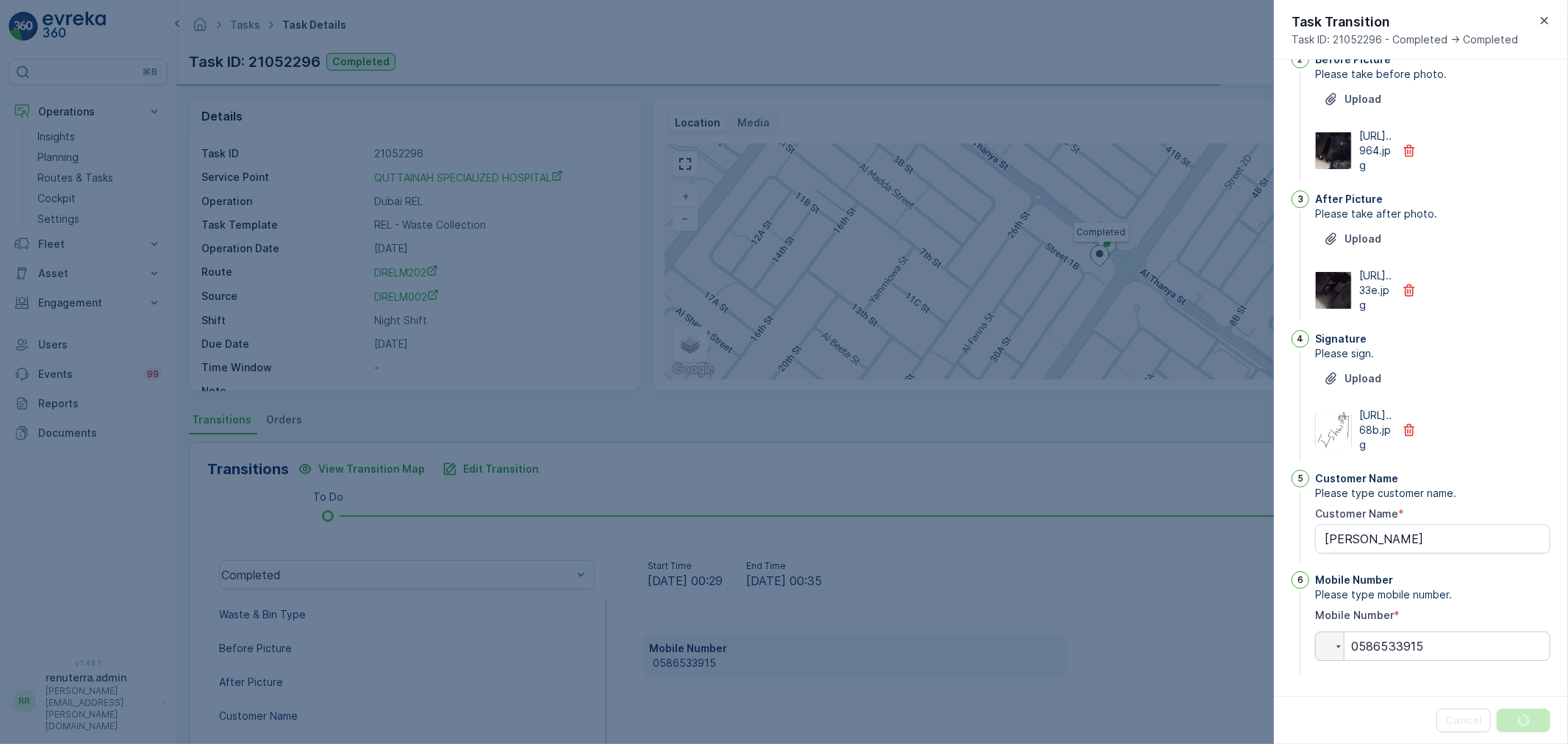
scroll to position [0, 0]
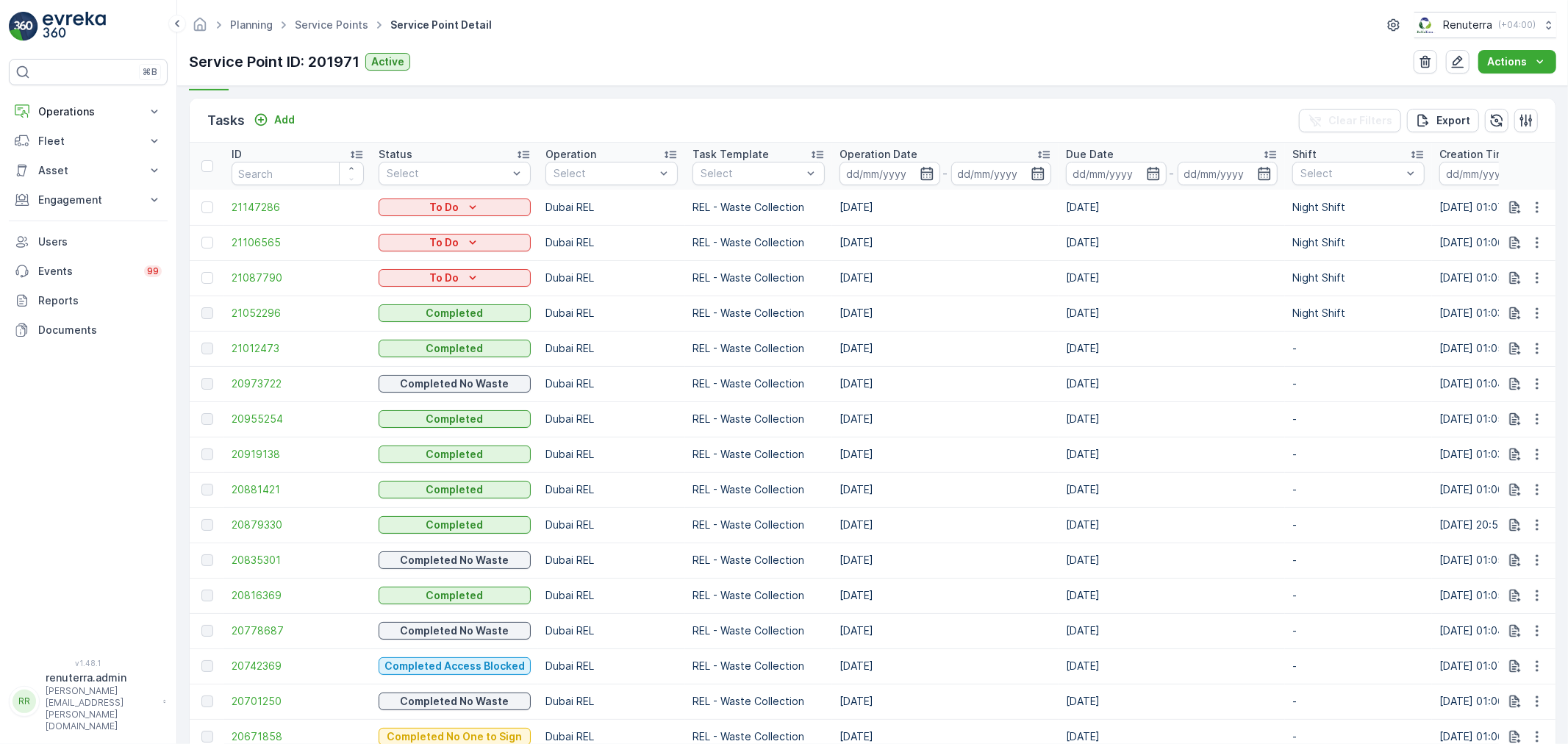
scroll to position [408, 0]
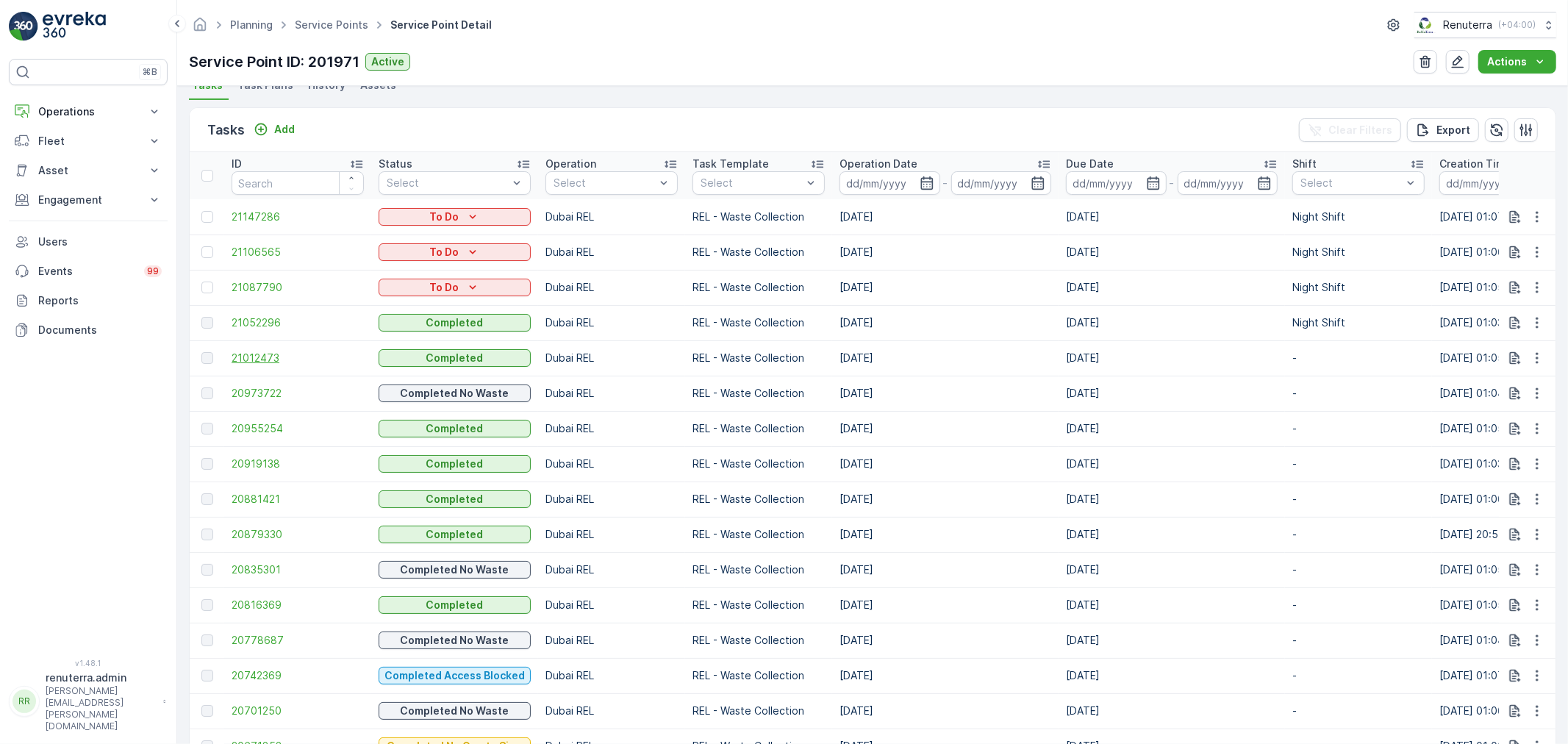
click at [254, 355] on span "21012473" at bounding box center [297, 357] width 132 height 14
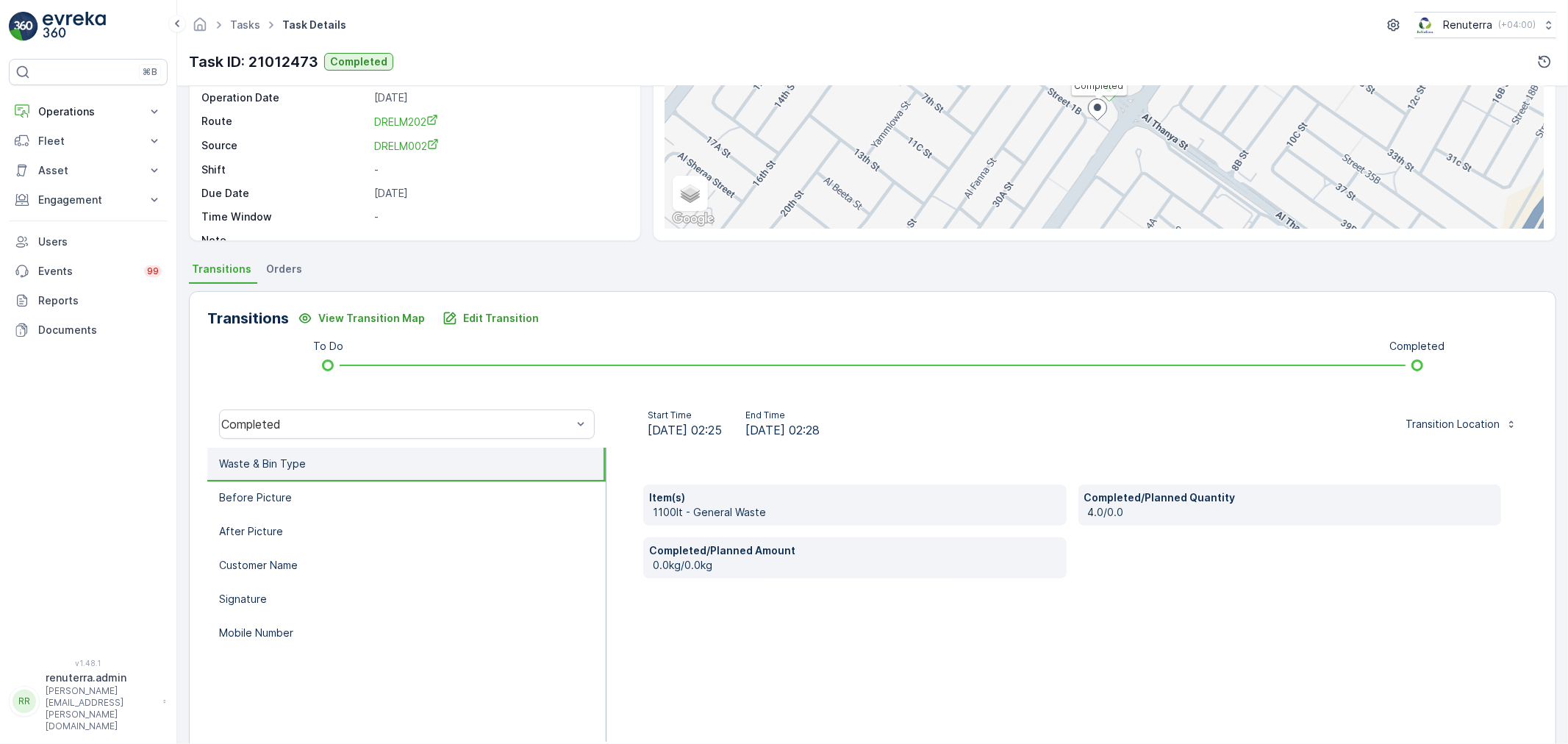
scroll to position [163, 0]
